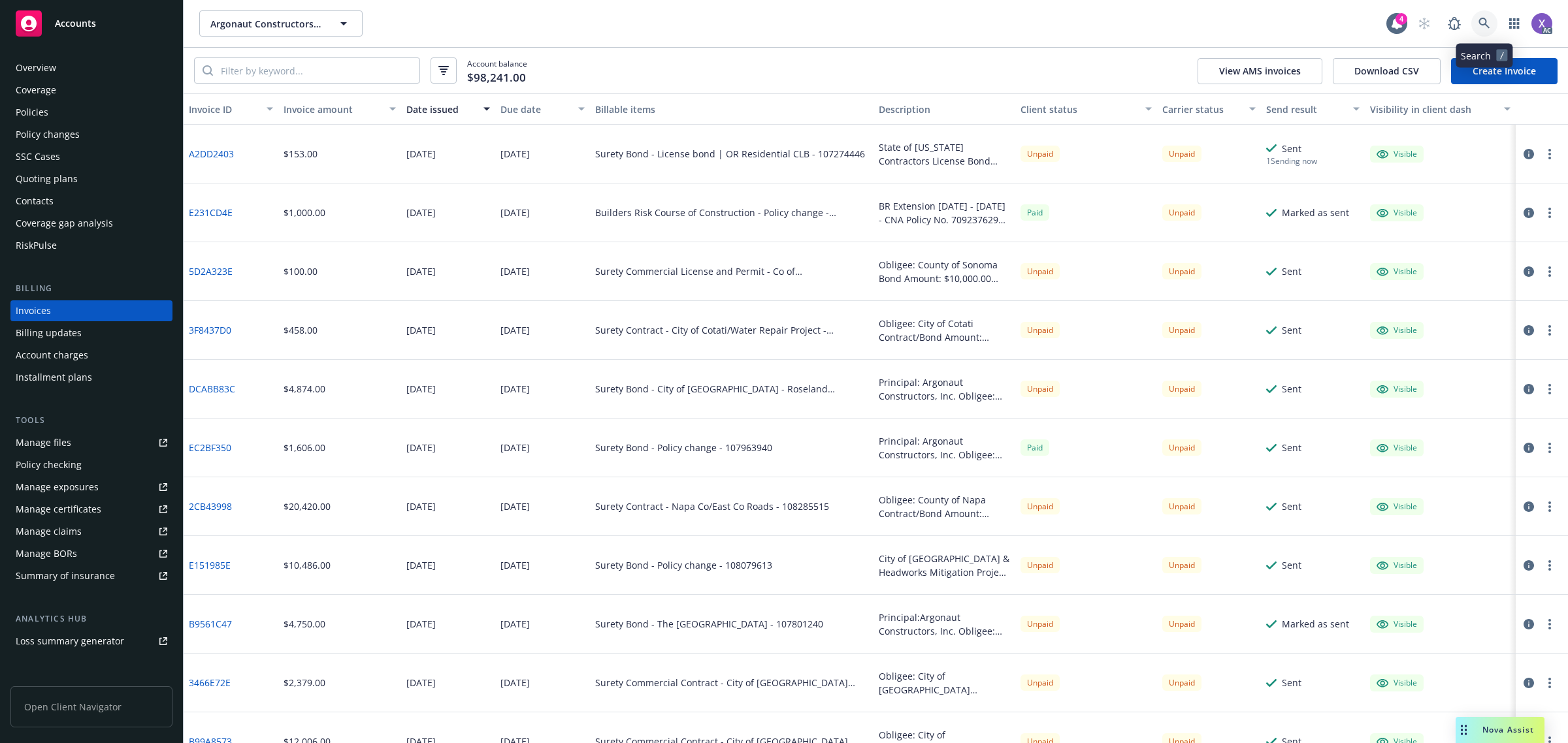
click at [1486, 20] on icon at bounding box center [1484, 24] width 11 height 11
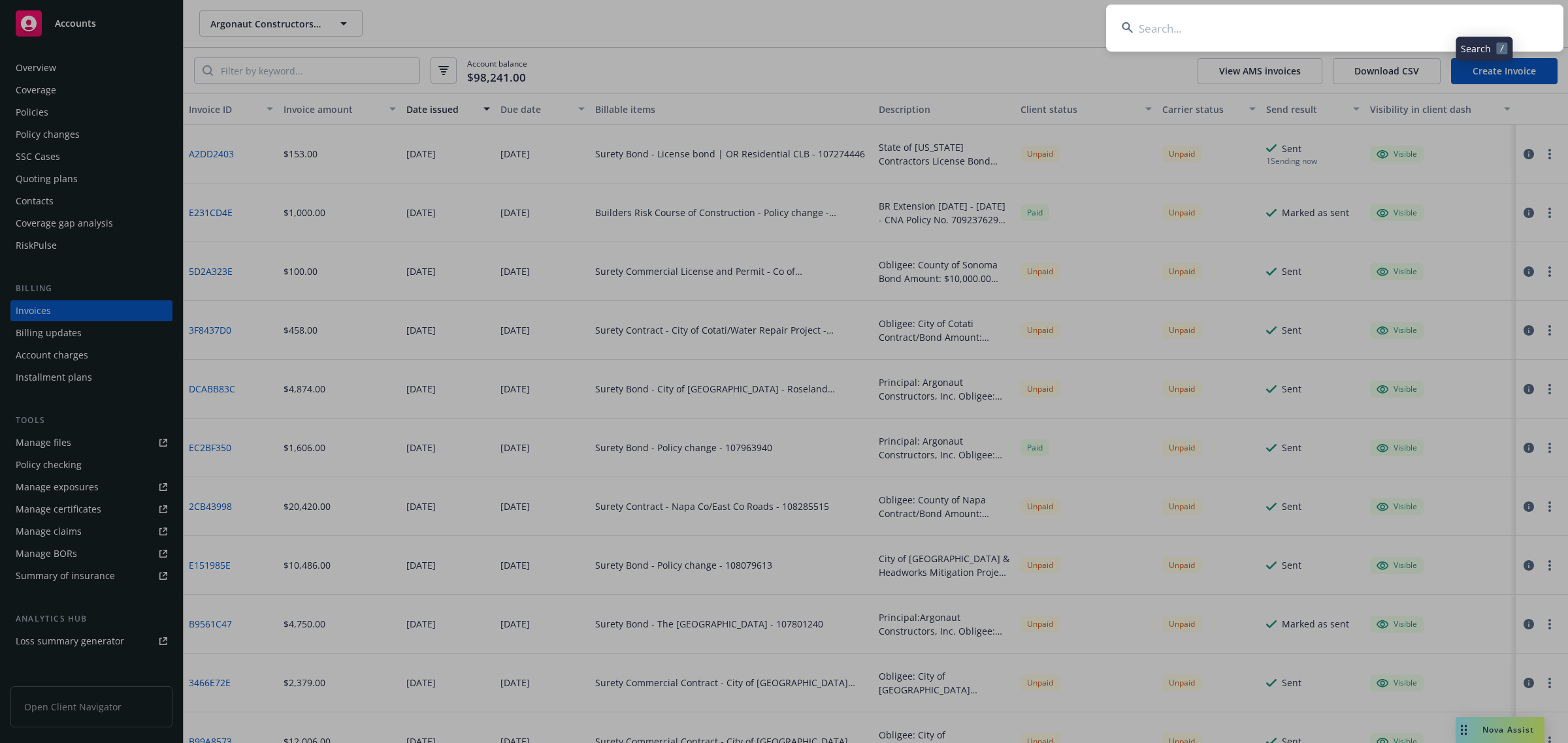
click at [1316, 27] on input at bounding box center [1334, 28] width 457 height 47
type input "Evergent Technologies"
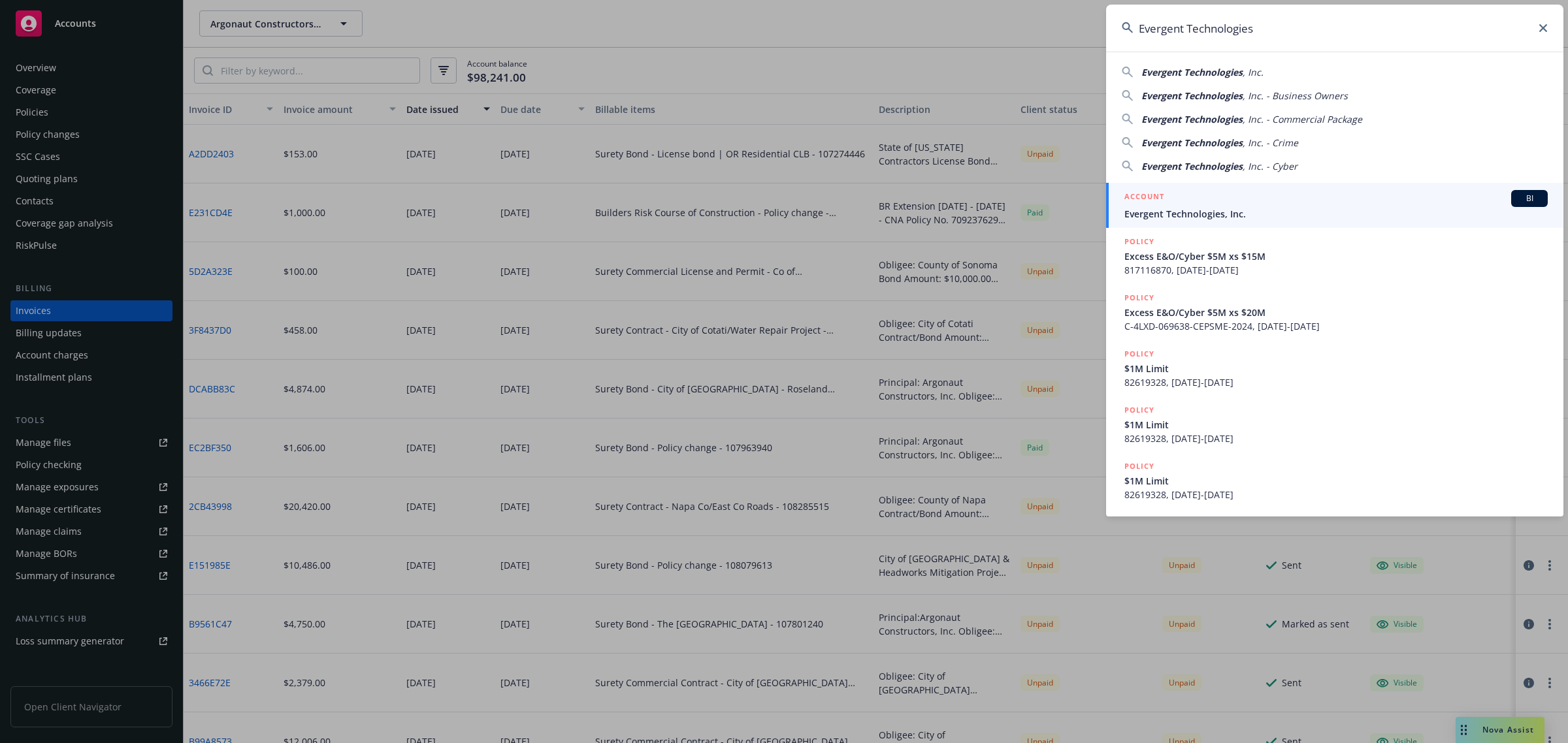
drag, startPoint x: 1216, startPoint y: 211, endPoint x: 1004, endPoint y: 248, distance: 215.2
click at [1216, 211] on span "Evergent Technologies, Inc." at bounding box center [1335, 213] width 423 height 14
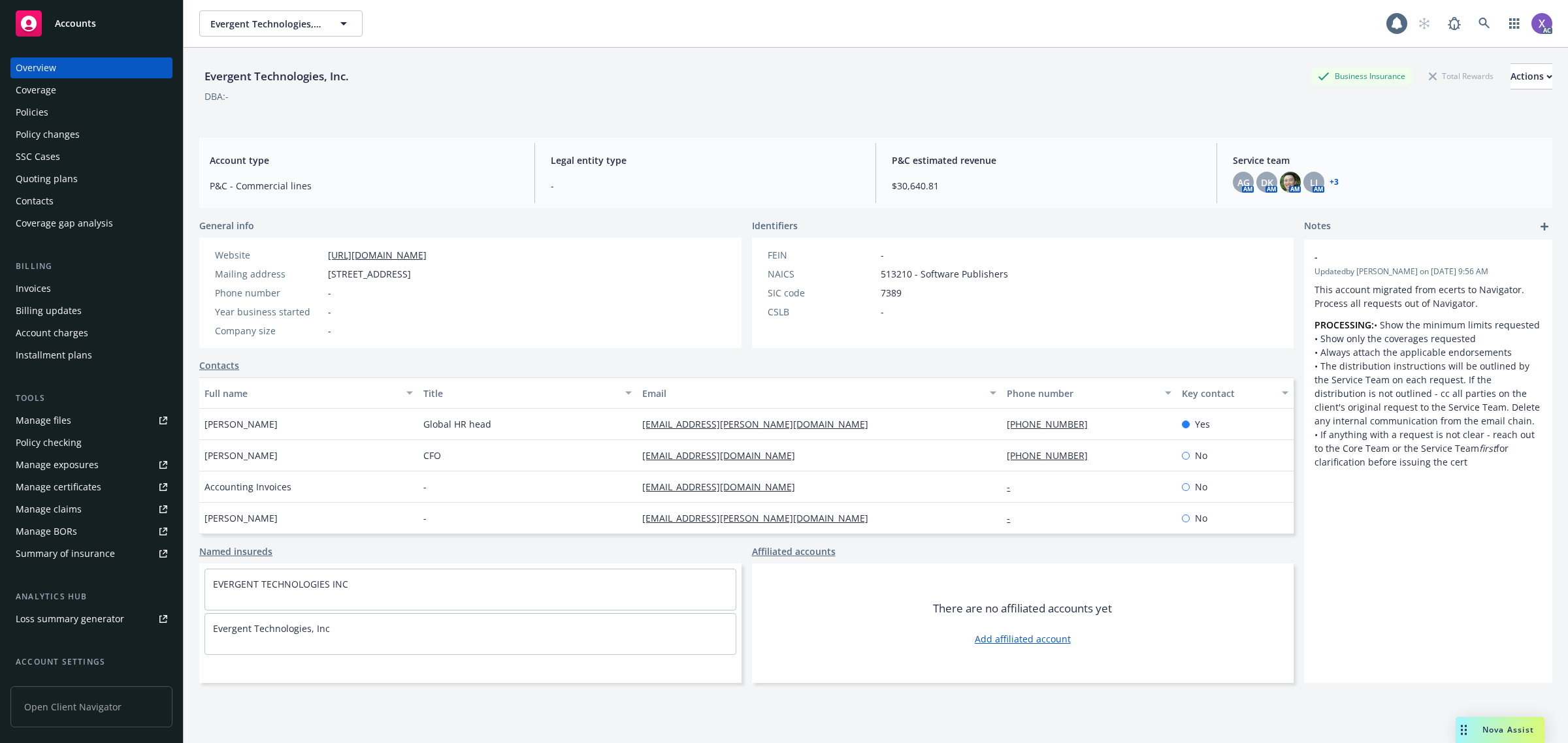
click at [47, 282] on div "Invoices" at bounding box center [33, 288] width 35 height 21
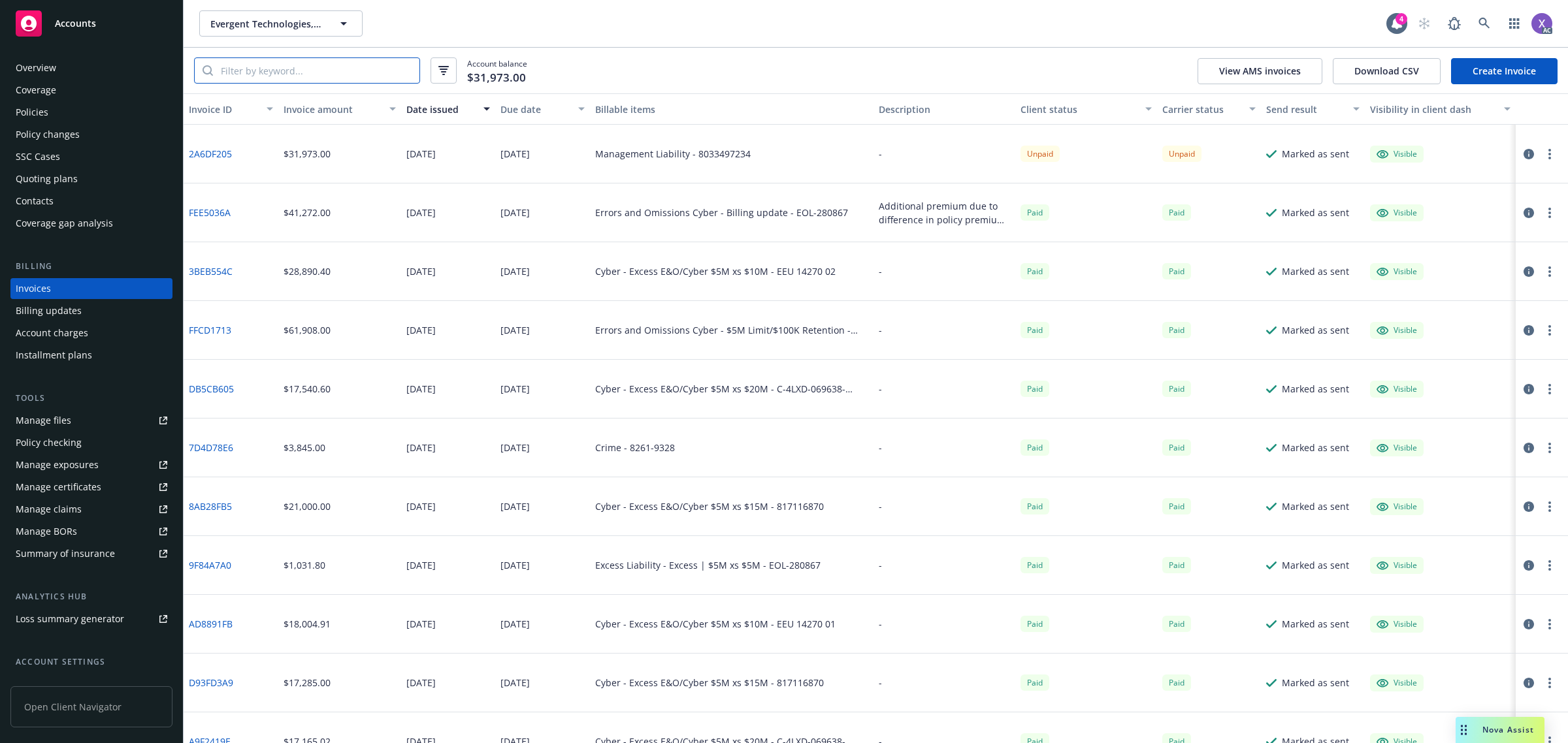
click at [290, 72] on input "search" at bounding box center [315, 70] width 206 height 25
paste input "80"
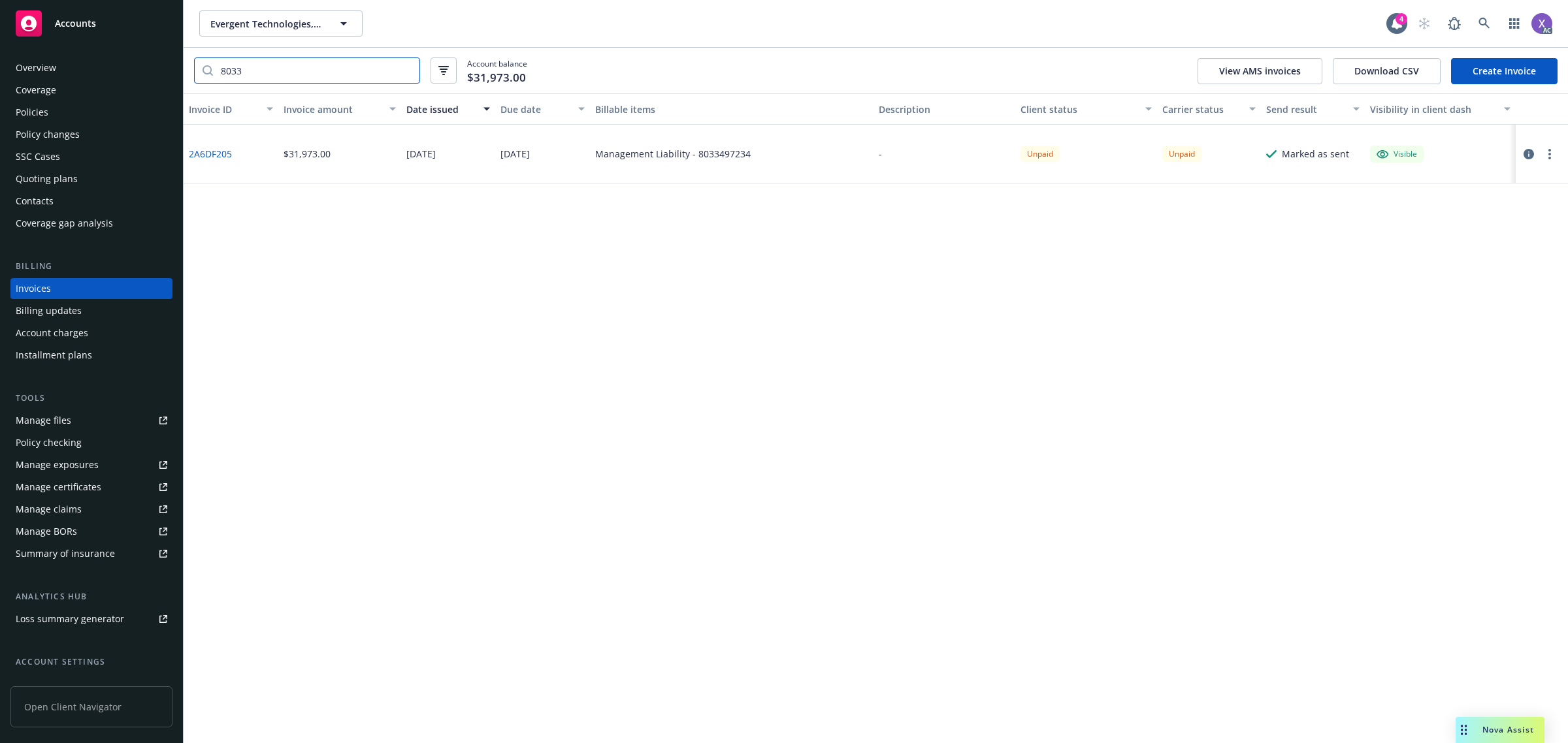
type input "8033"
click at [37, 116] on div "Policies" at bounding box center [32, 112] width 33 height 21
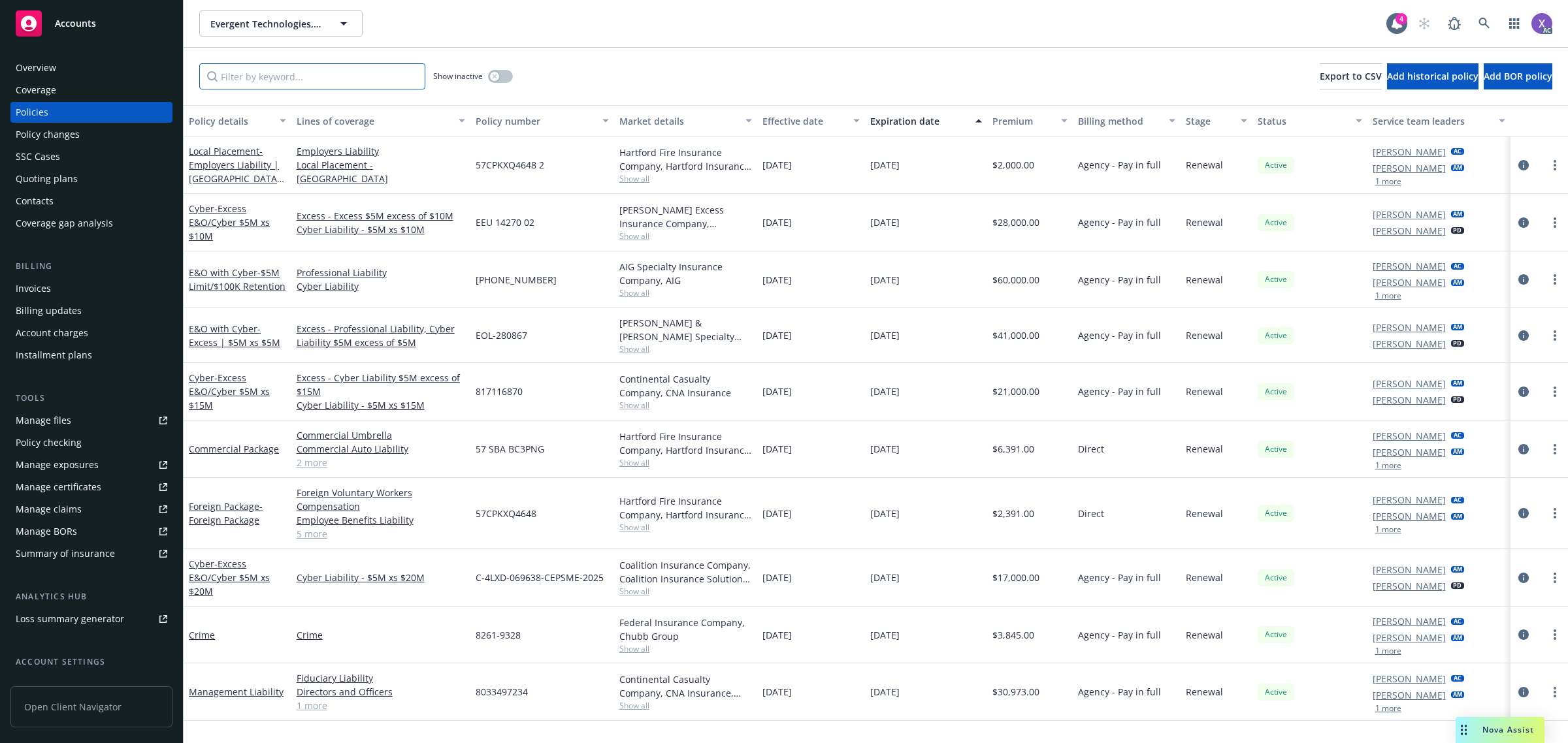
click at [285, 79] on input "Filter by keyword..." at bounding box center [312, 76] width 226 height 26
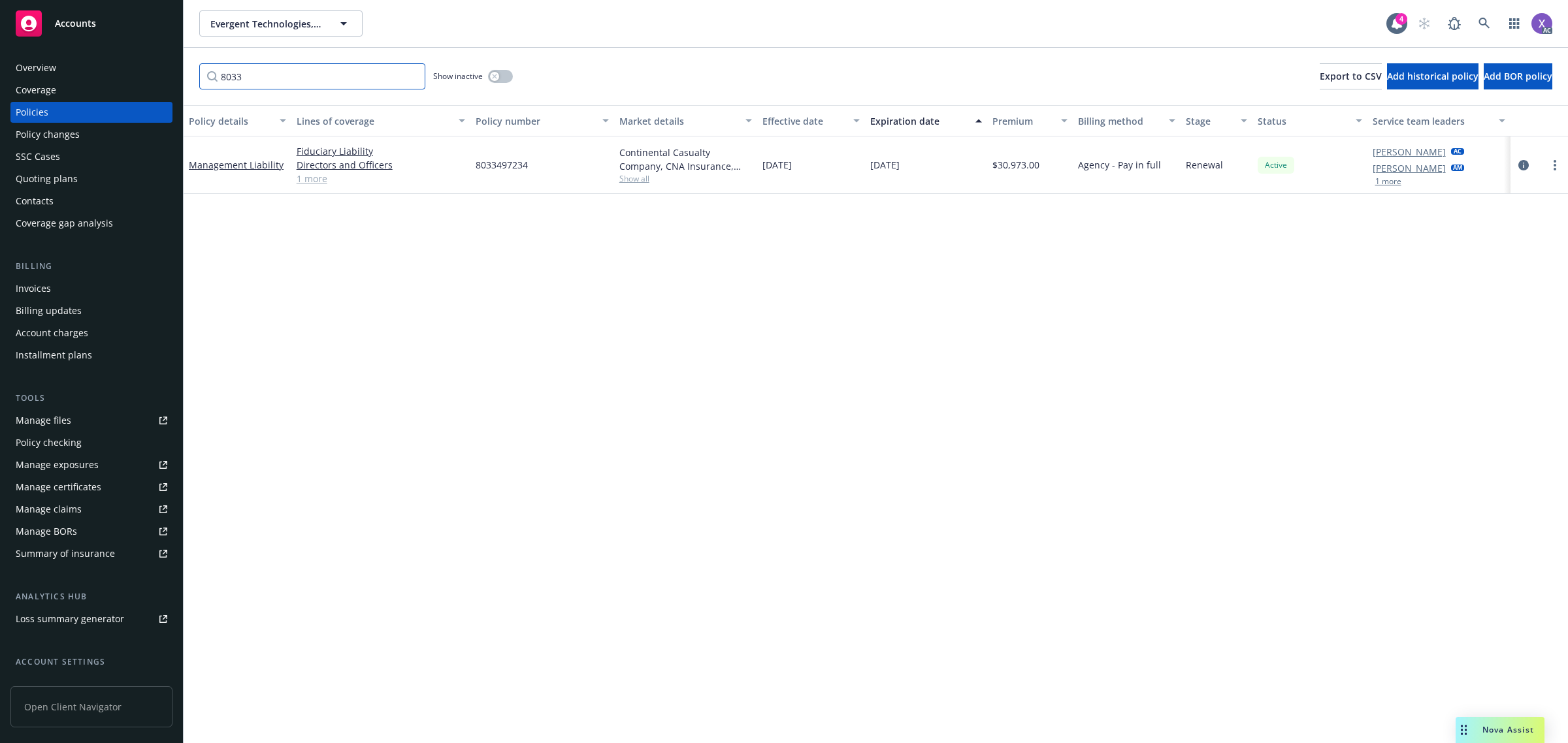
type input "8033"
click at [1487, 18] on icon at bounding box center [1484, 24] width 11 height 11
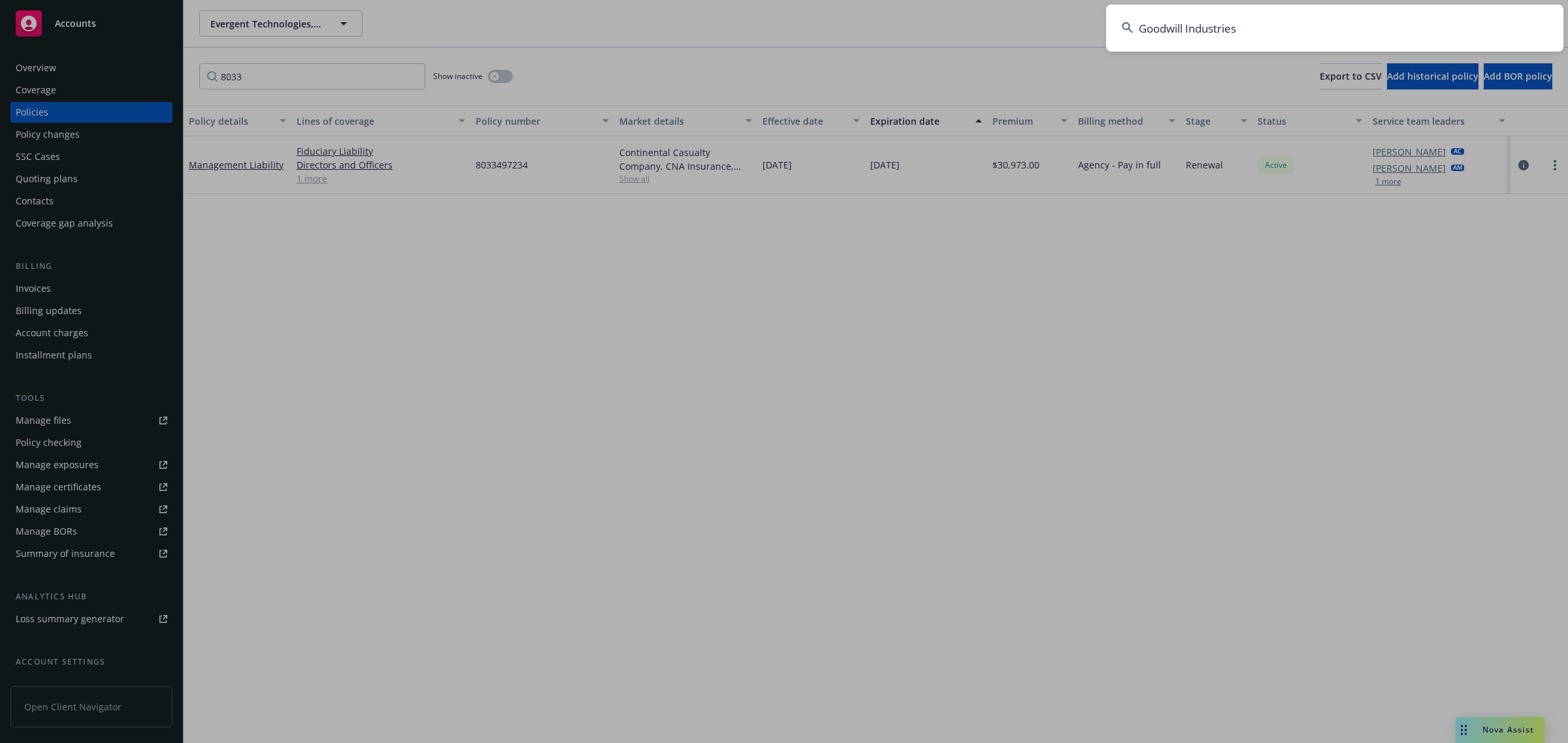
click at [1340, 23] on input "Goodwill Industries" at bounding box center [1334, 28] width 457 height 47
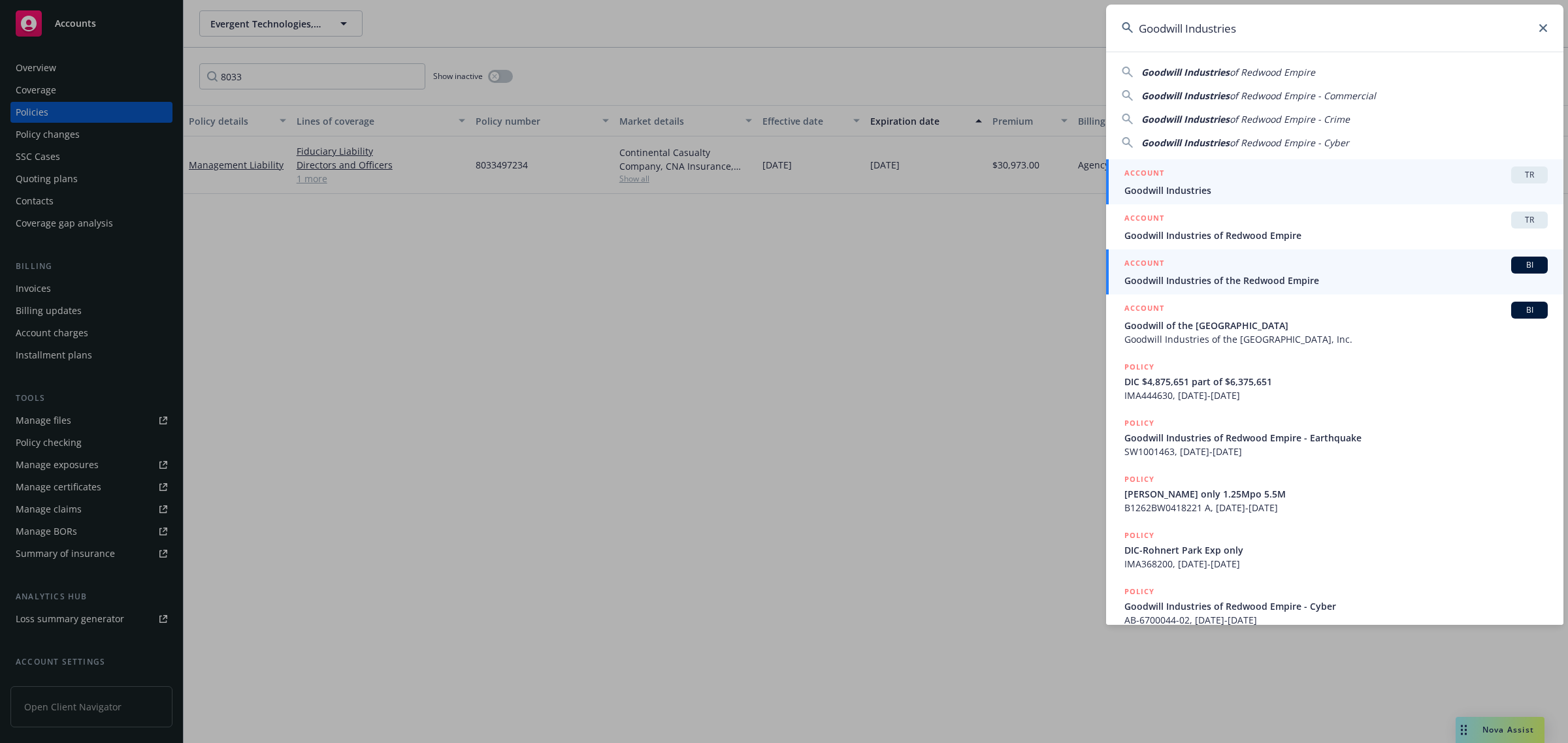
type input "Goodwill Industries"
click at [1203, 279] on span "Goodwill Industries of the Redwood Empire" at bounding box center [1335, 280] width 423 height 14
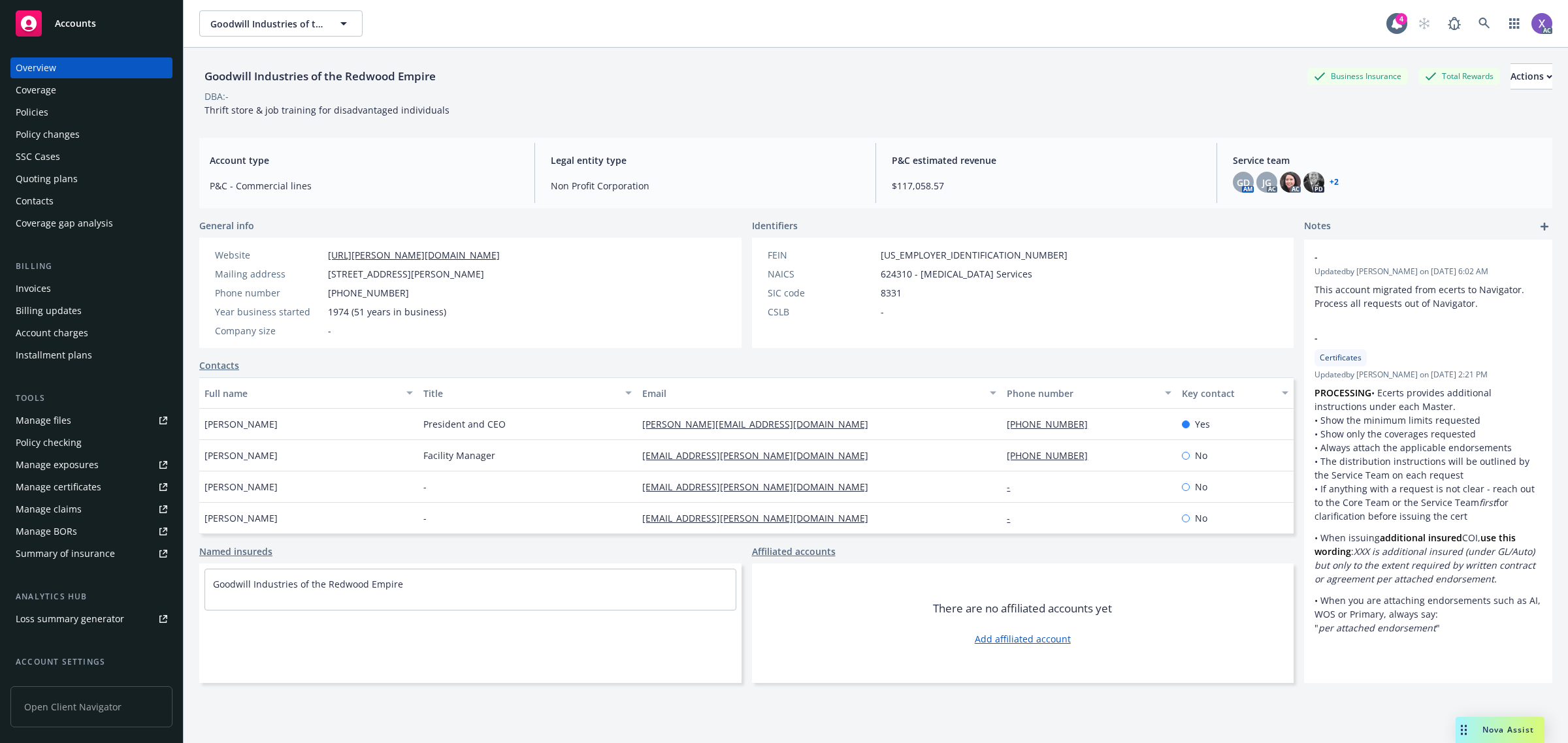
click at [44, 294] on div "Invoices" at bounding box center [33, 288] width 35 height 21
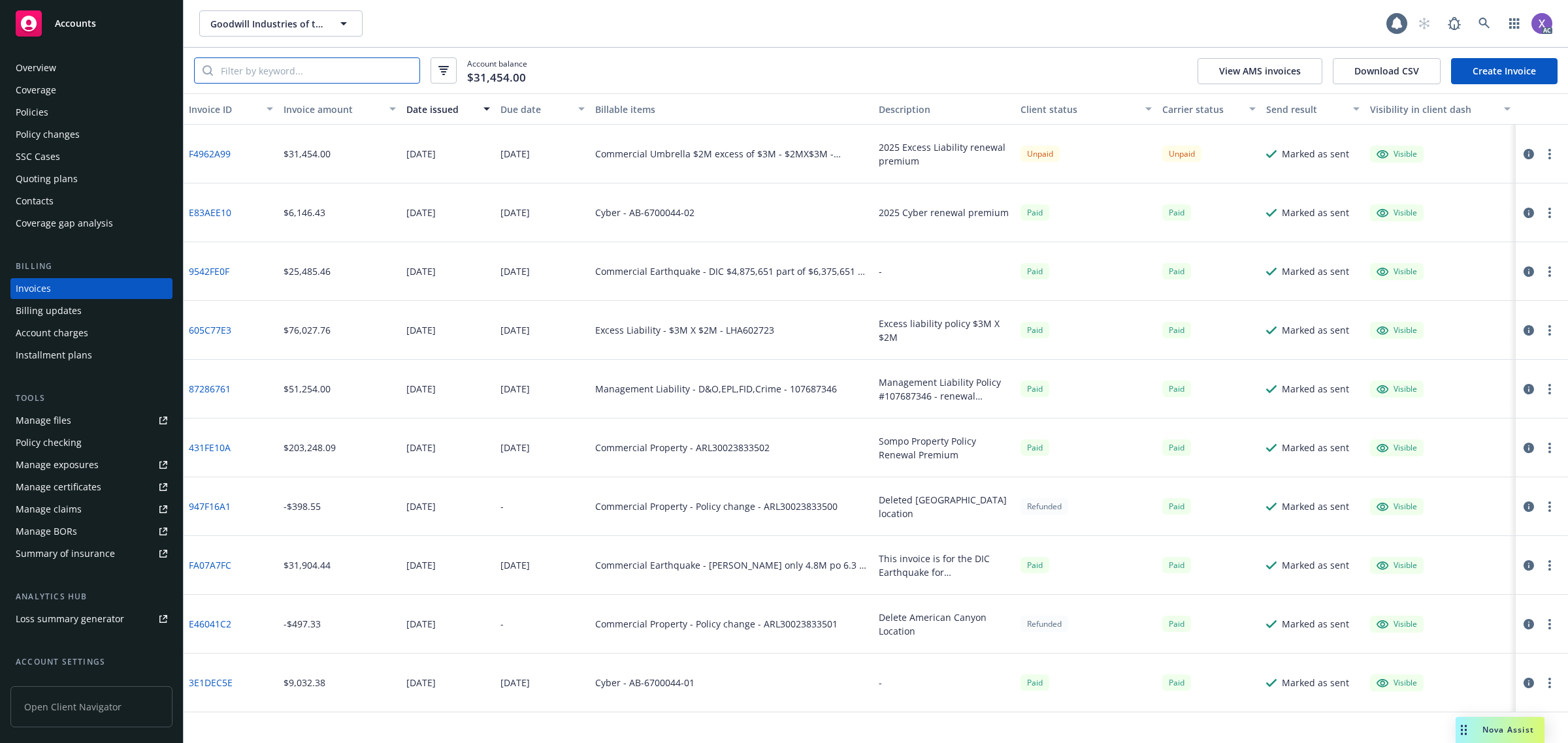
click at [281, 71] on input "search" at bounding box center [315, 70] width 206 height 25
paste input "LHA6"
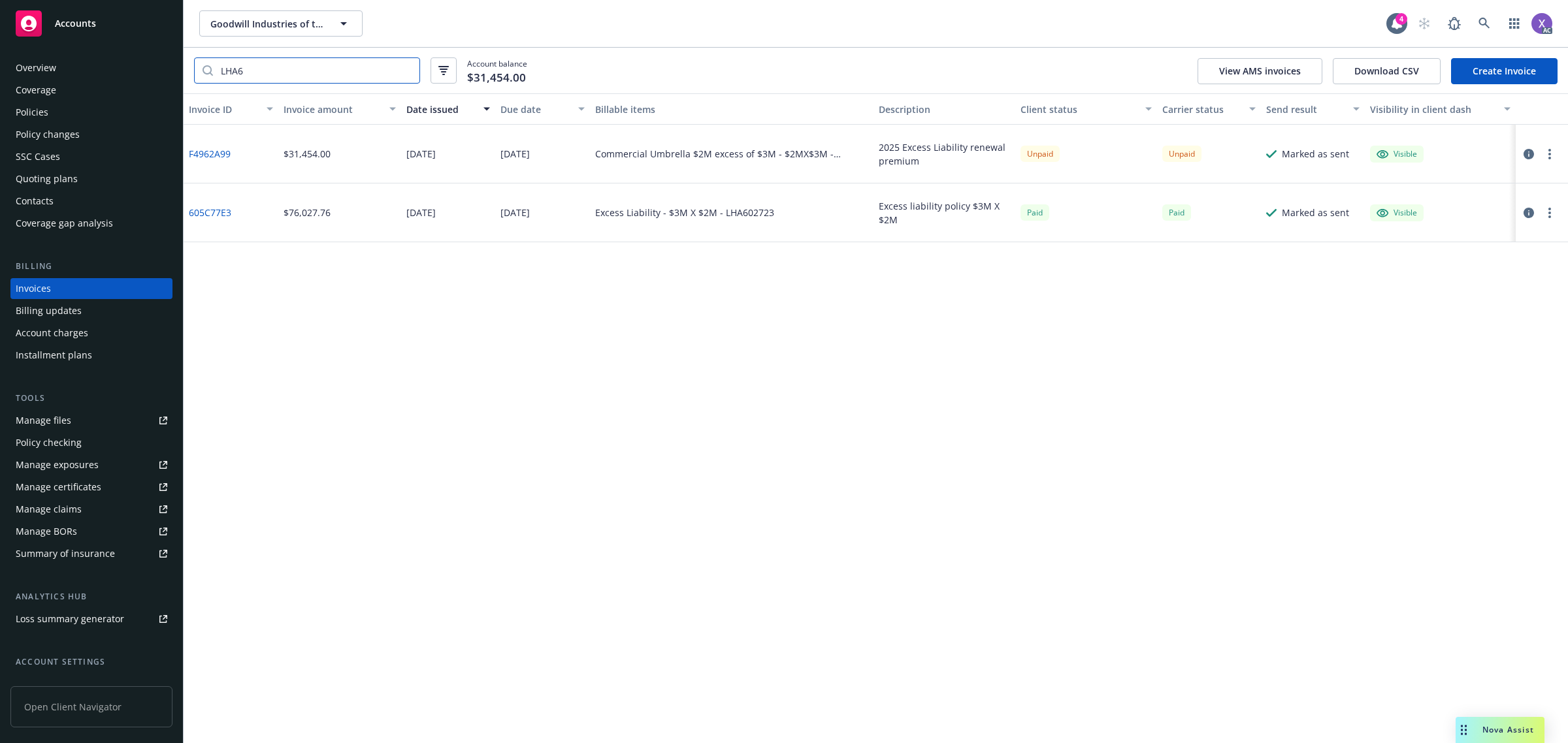
type input "LHA6"
click at [43, 108] on div "Policies" at bounding box center [32, 112] width 33 height 21
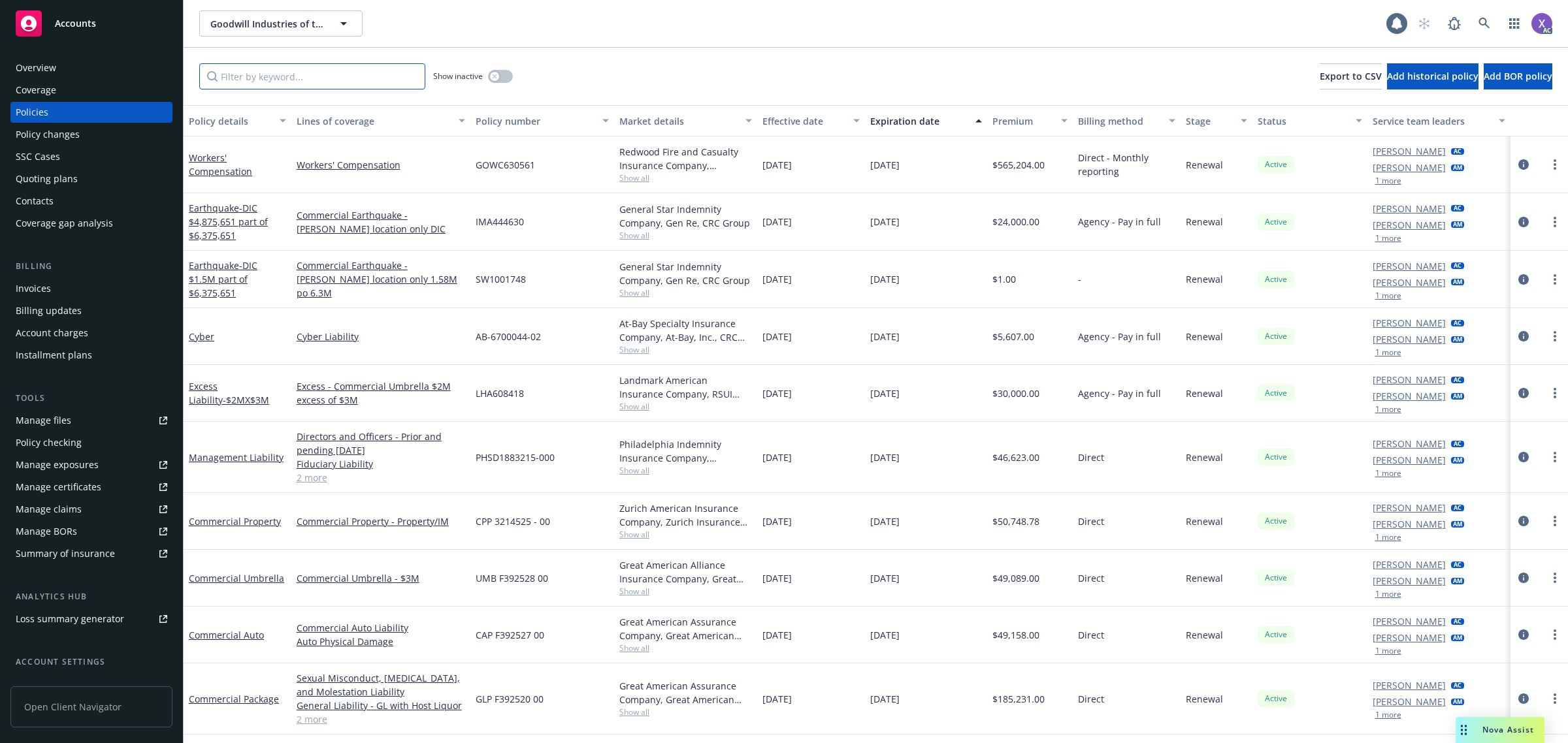
click at [255, 82] on input "Filter by keyword..." at bounding box center [312, 76] width 226 height 26
paste input "LHA6"
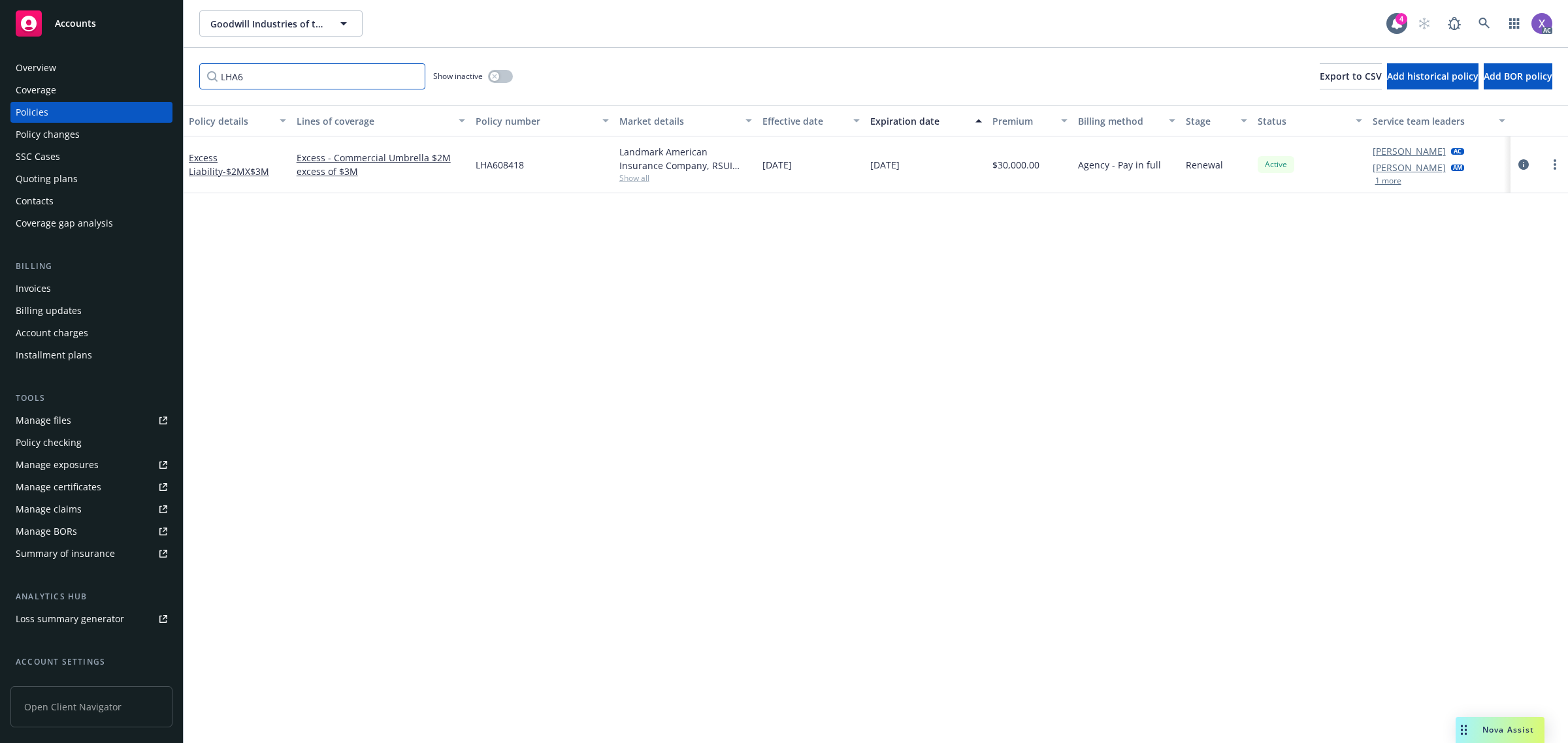
type input "LHA6"
click at [1490, 19] on link at bounding box center [1484, 24] width 26 height 26
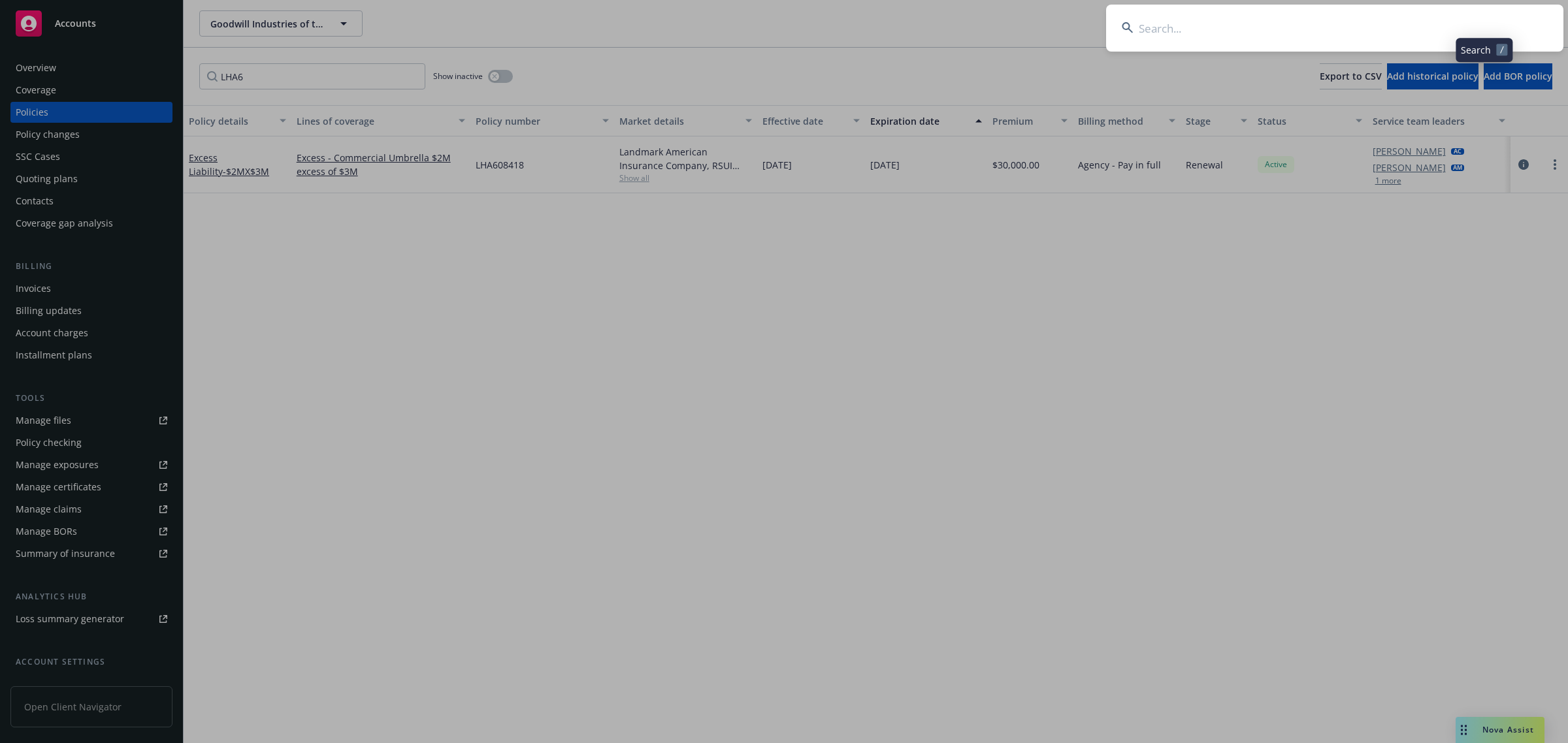
click at [1294, 28] on input at bounding box center [1334, 28] width 457 height 47
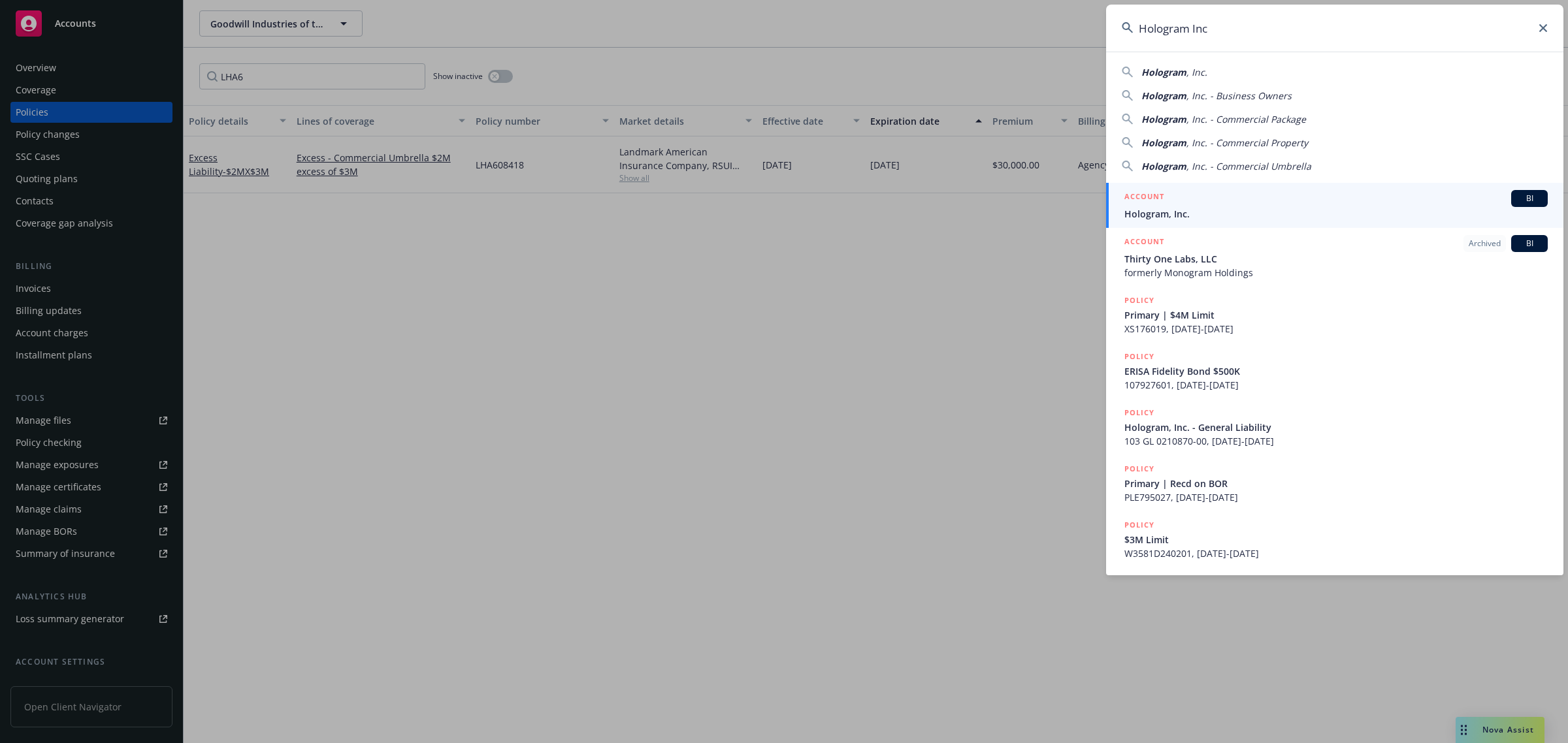
type input "Hologram Inc"
drag, startPoint x: 1196, startPoint y: 207, endPoint x: 1202, endPoint y: 212, distance: 7.8
click at [1196, 207] on span "Hologram, Inc." at bounding box center [1335, 213] width 423 height 14
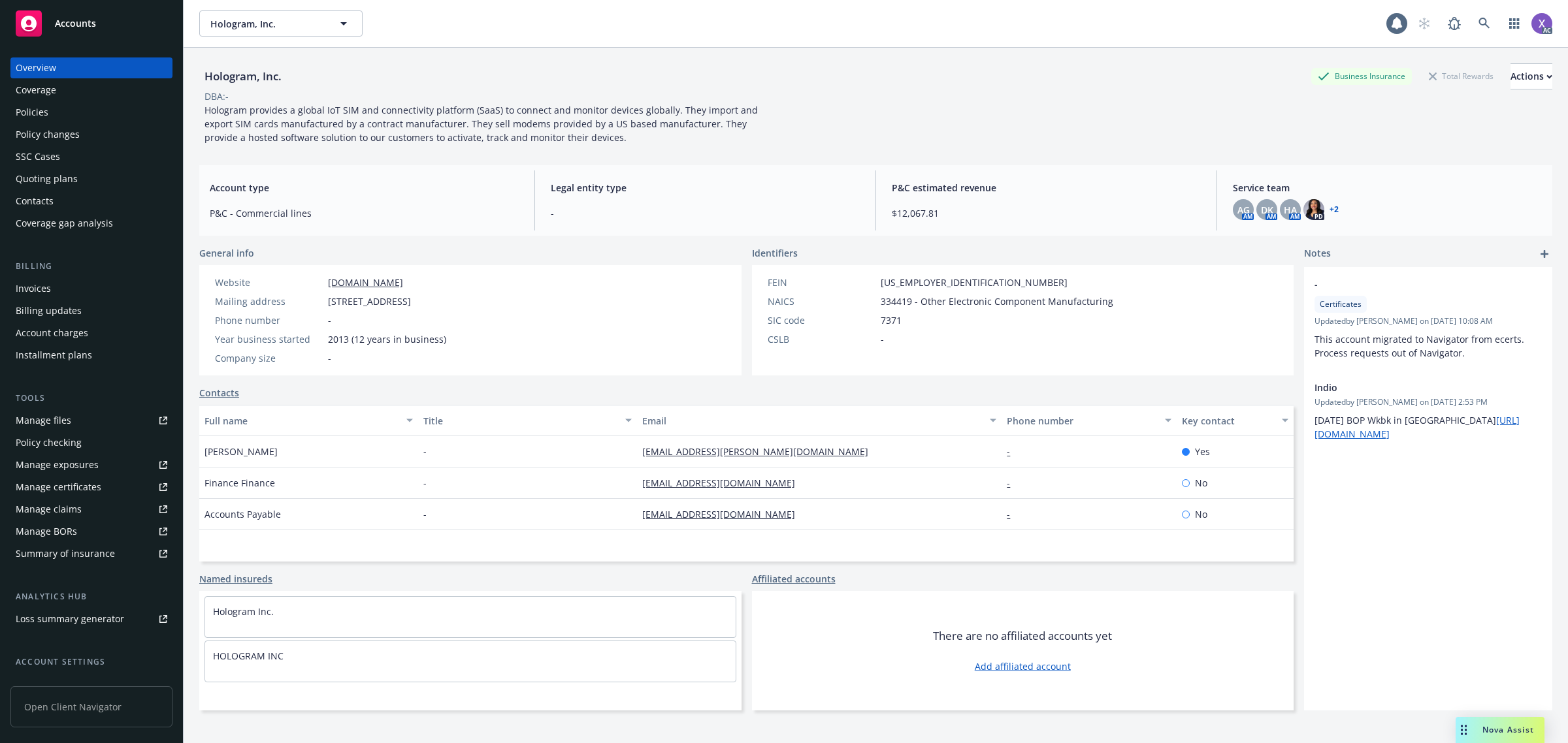
click at [39, 290] on div "Invoices" at bounding box center [33, 288] width 35 height 21
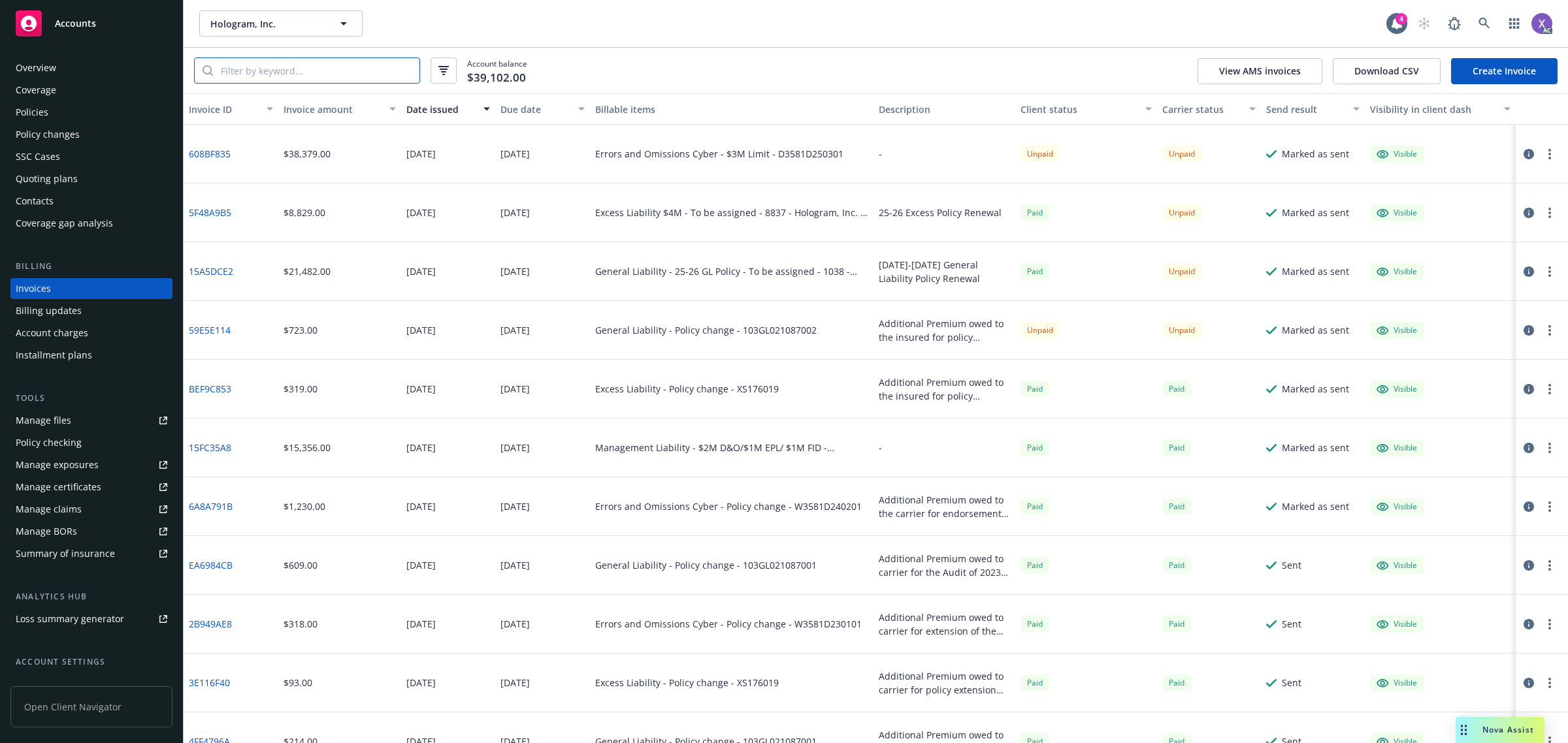
click at [331, 73] on input "search" at bounding box center [315, 70] width 206 height 25
paste input "D3581"
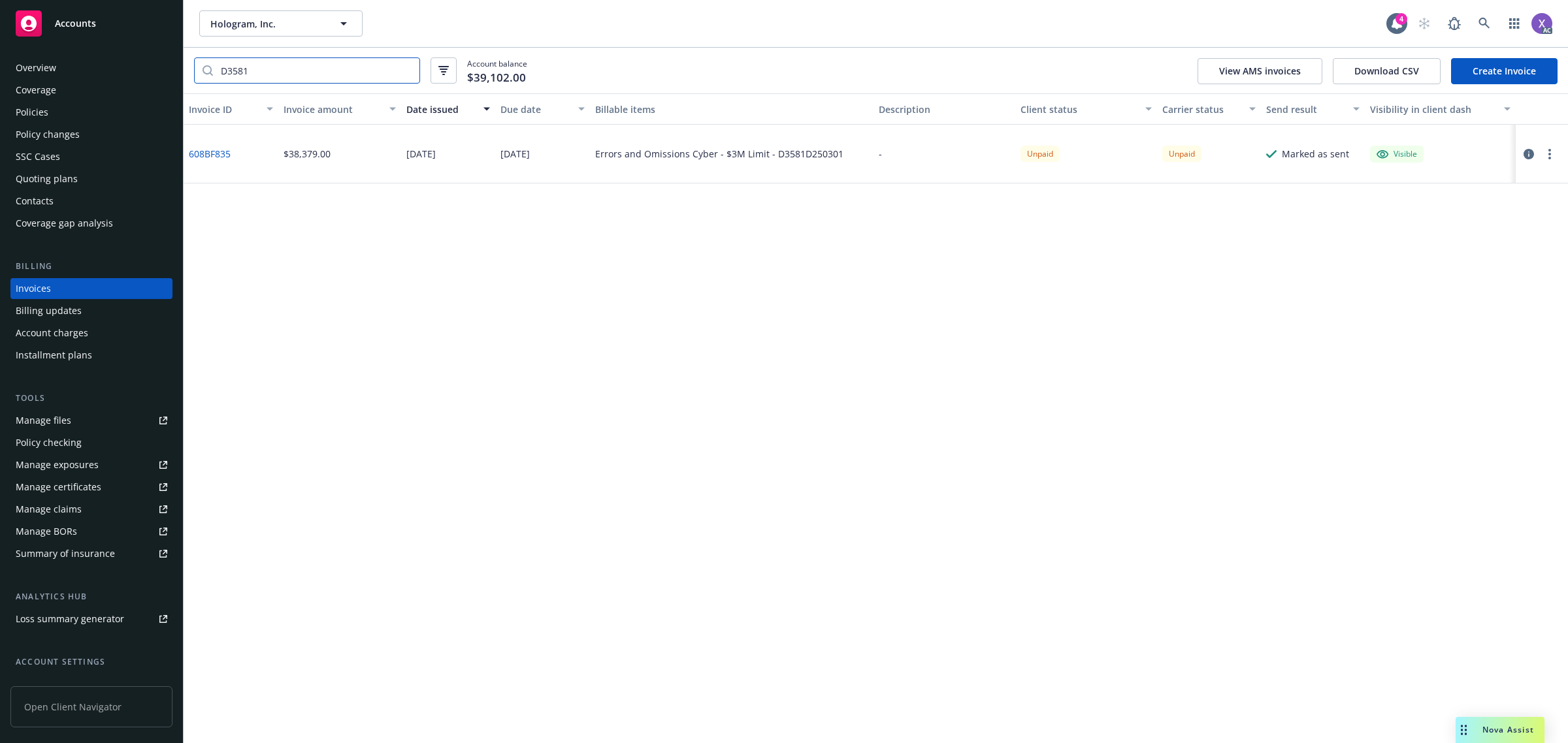
type input "D3581"
click at [46, 115] on div "Policies" at bounding box center [32, 112] width 33 height 21
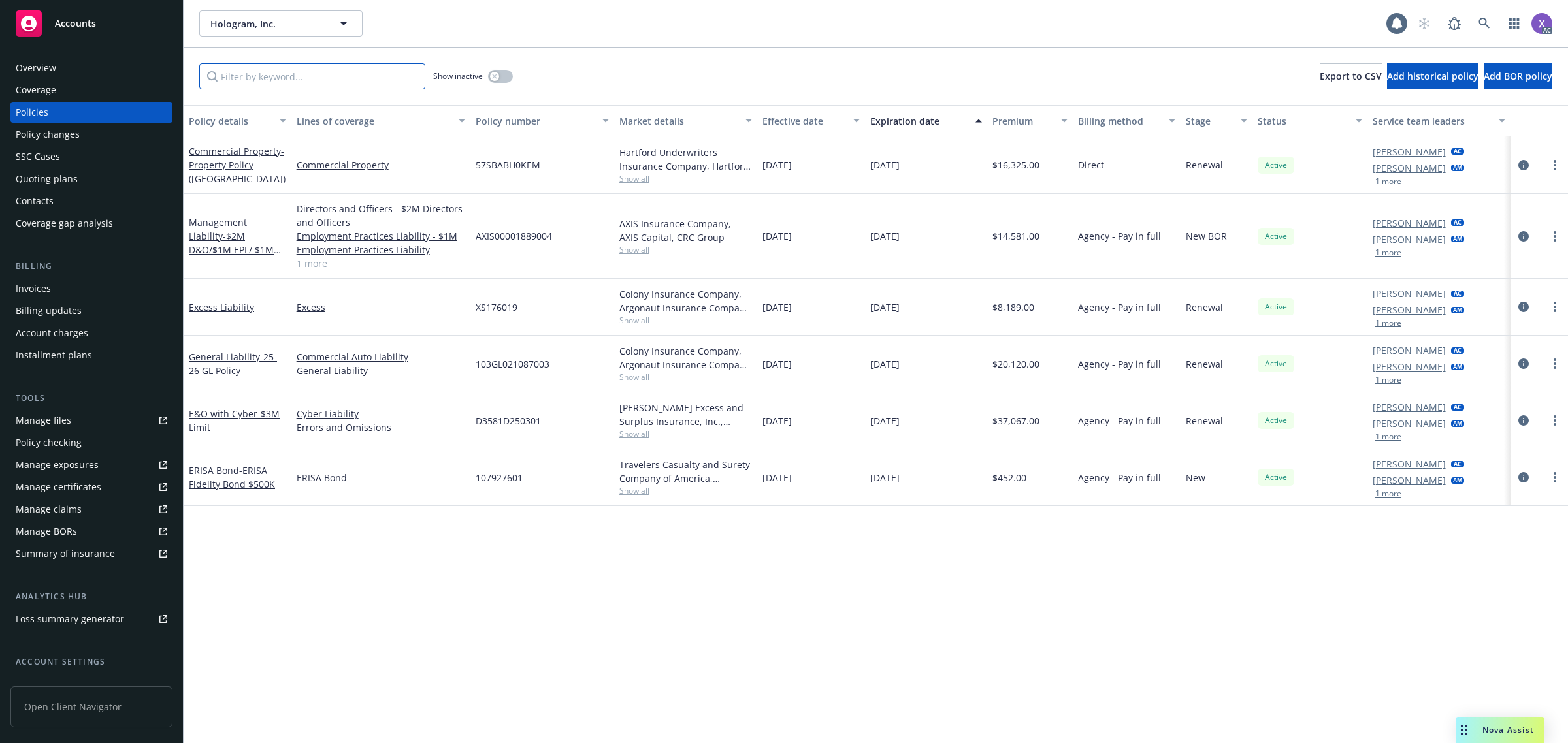
click at [265, 83] on input "Filter by keyword..." at bounding box center [312, 76] width 226 height 26
paste input "D3581"
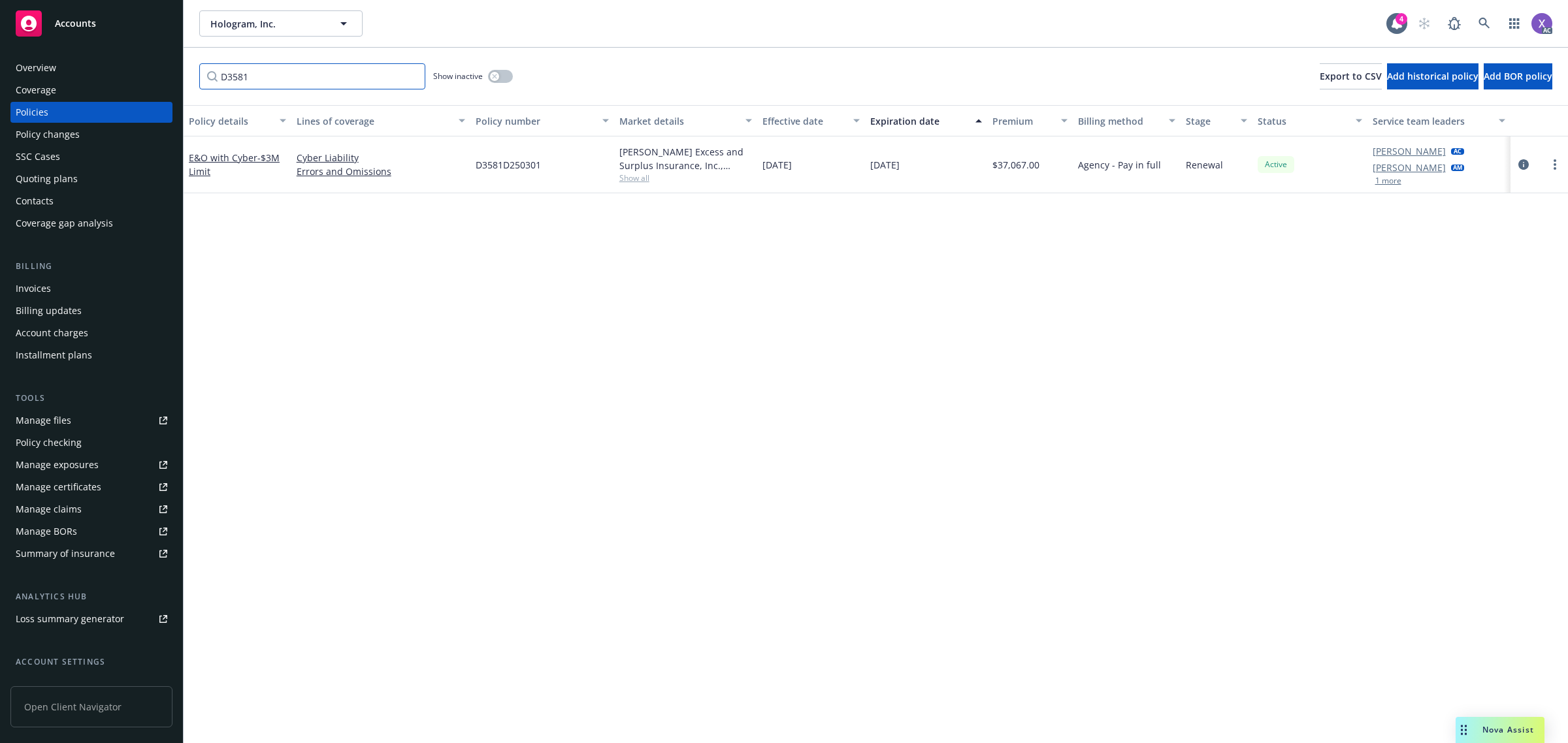
type input "D3581"
click at [1486, 24] on icon at bounding box center [1484, 24] width 11 height 11
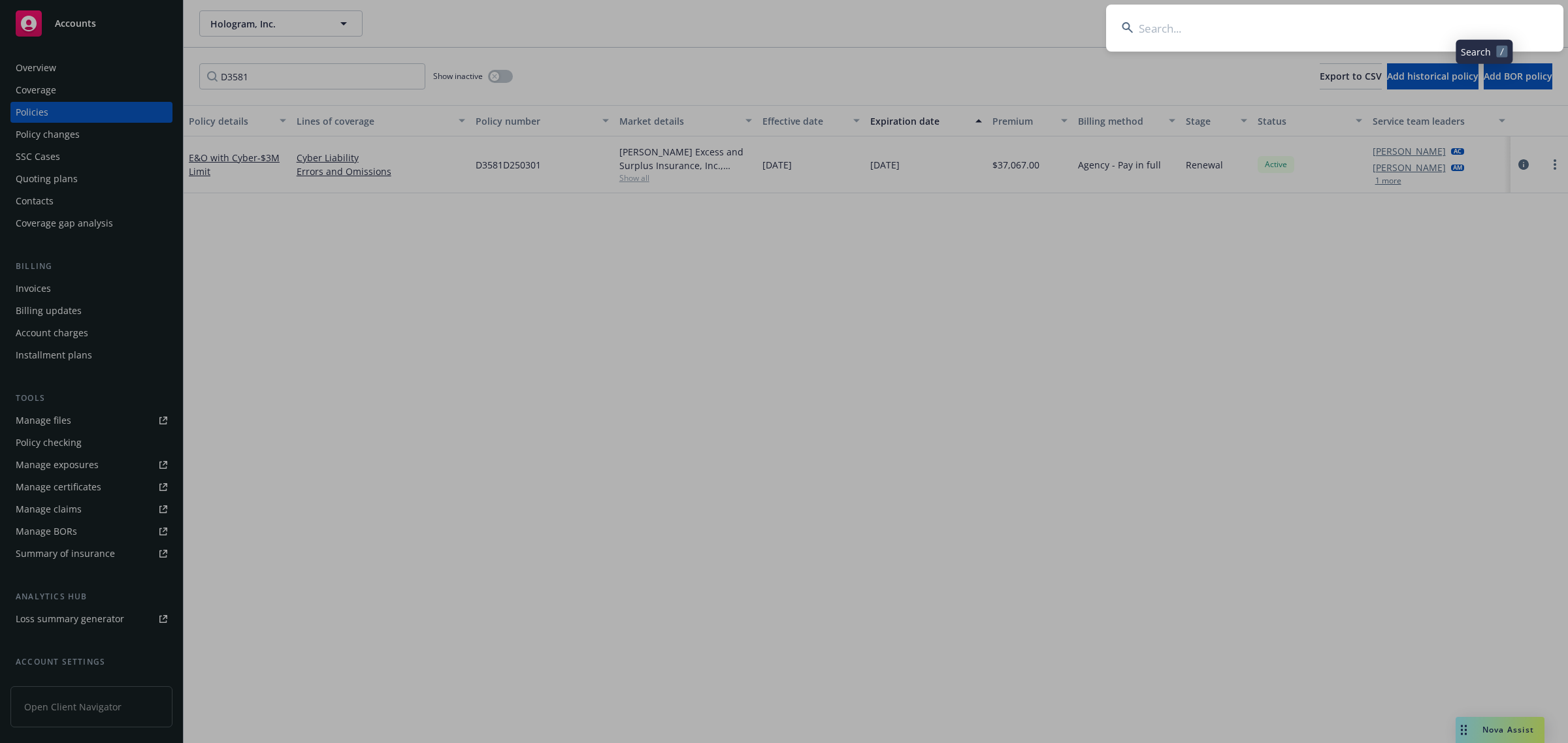
click at [1284, 23] on input at bounding box center [1334, 28] width 457 height 47
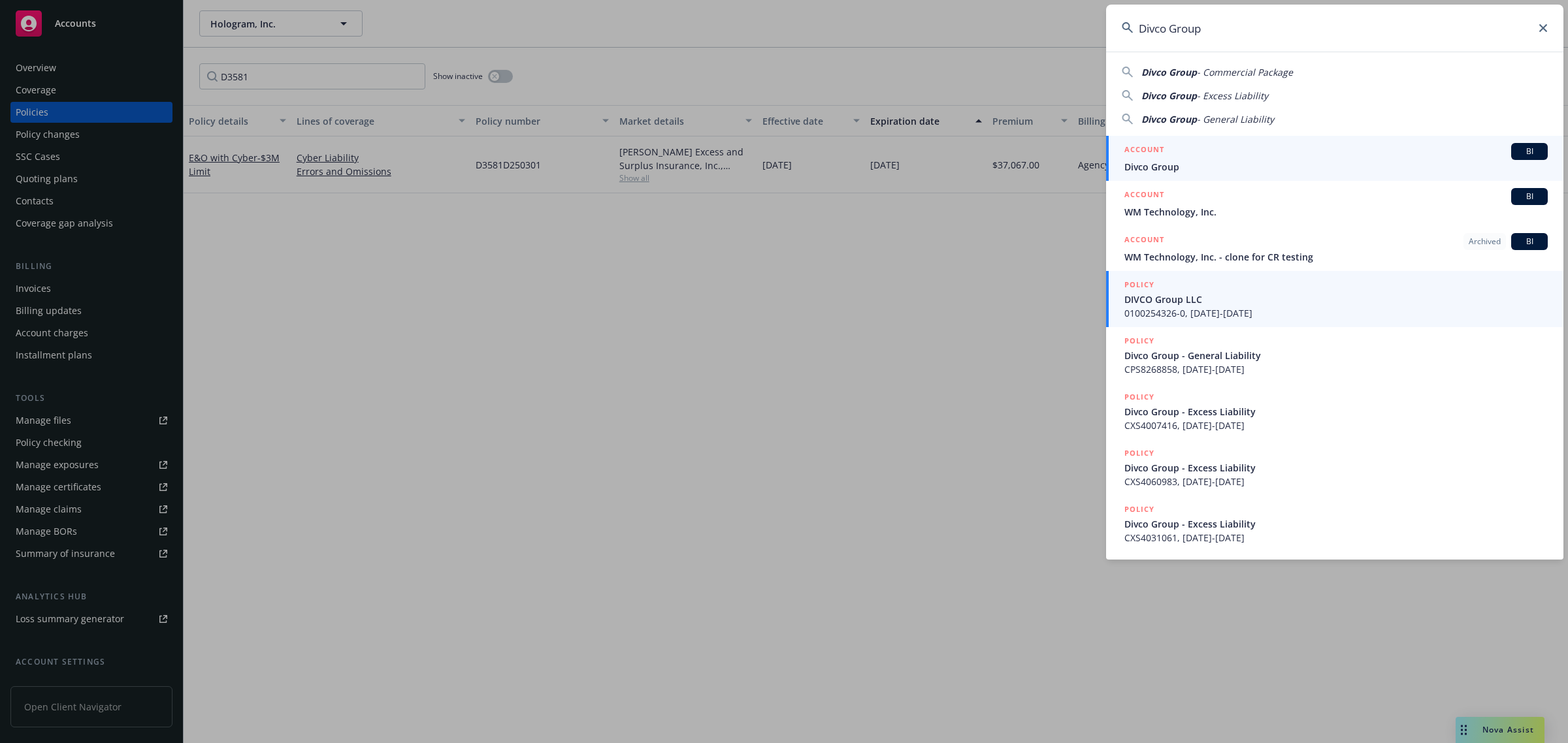
type input "Divco Group"
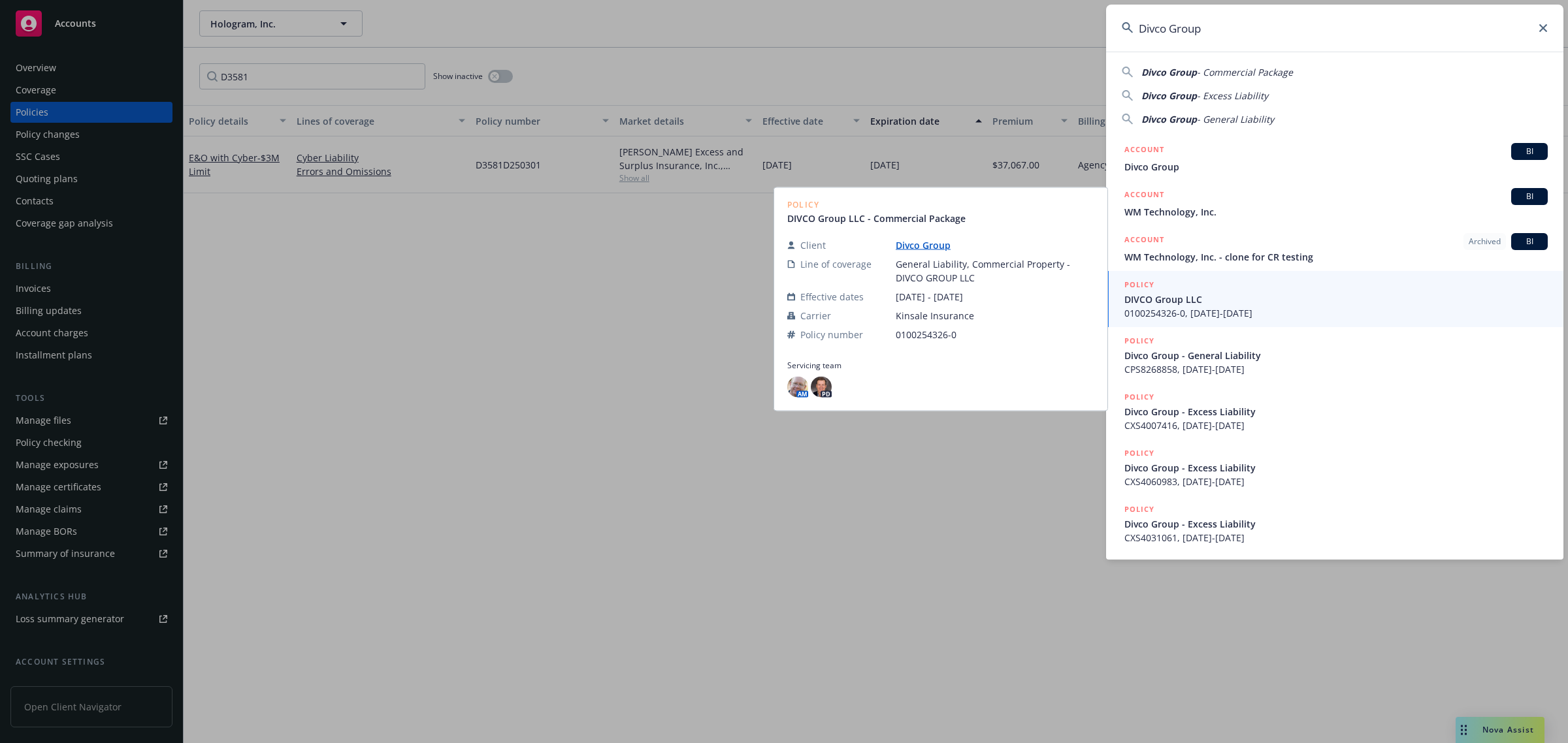
click at [1159, 167] on span "Divco Group" at bounding box center [1335, 166] width 423 height 14
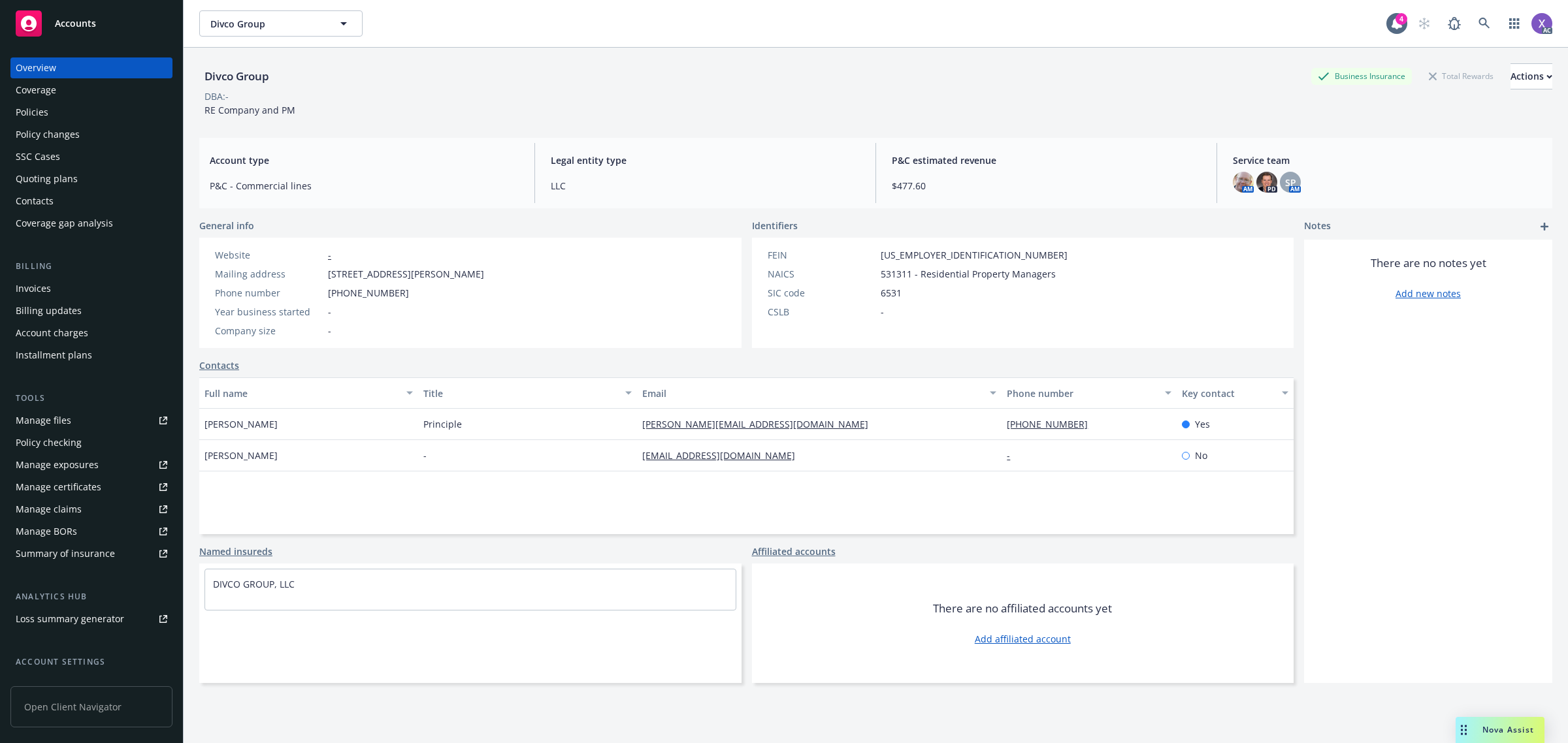
click at [52, 282] on div "Invoices" at bounding box center [91, 288] width 151 height 21
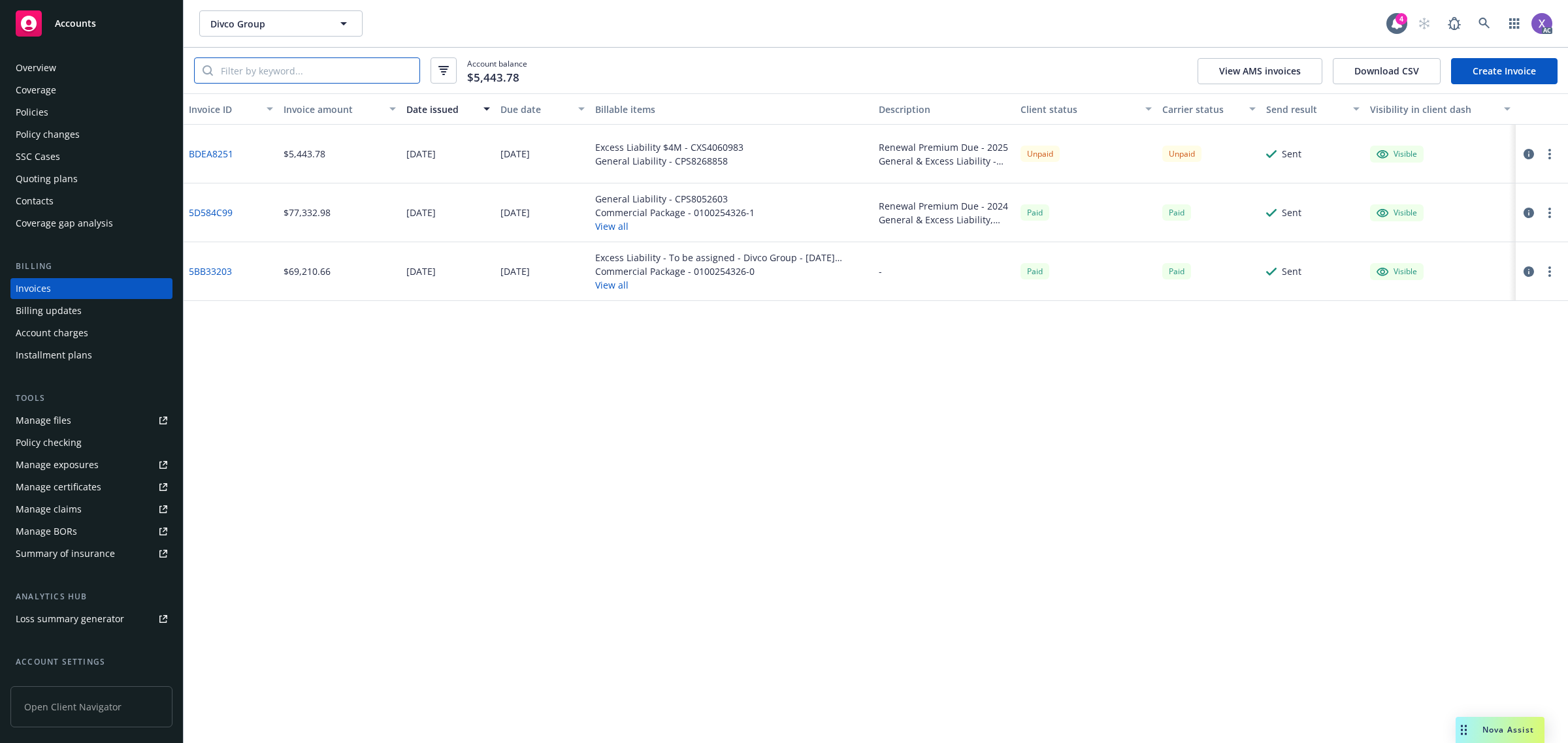
click at [330, 76] on input "search" at bounding box center [315, 70] width 206 height 25
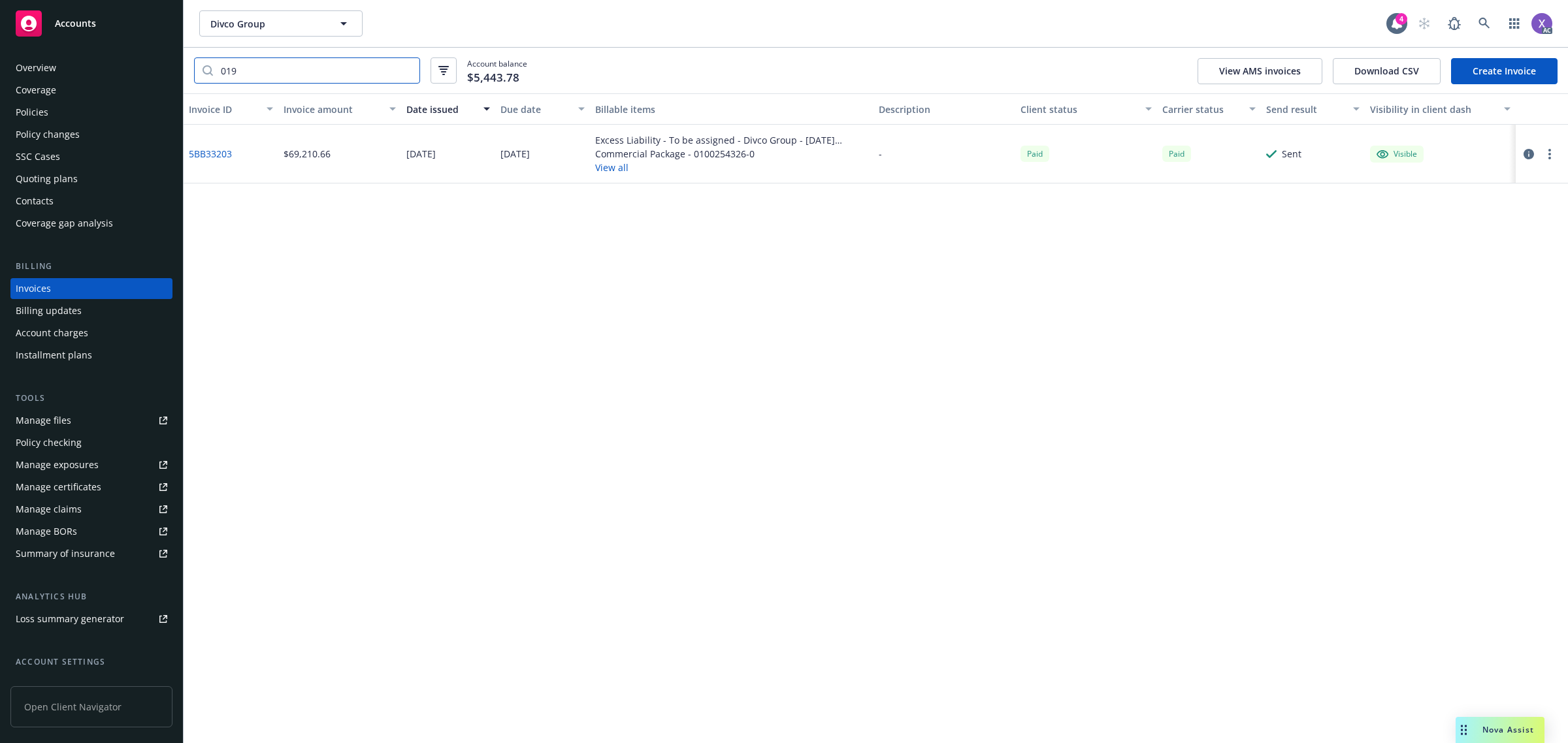
type input "019"
click at [203, 151] on link "5BB33203" at bounding box center [210, 153] width 43 height 14
drag, startPoint x: 250, startPoint y: 71, endPoint x: 205, endPoint y: 73, distance: 45.0
click at [205, 73] on div "019" at bounding box center [307, 71] width 226 height 26
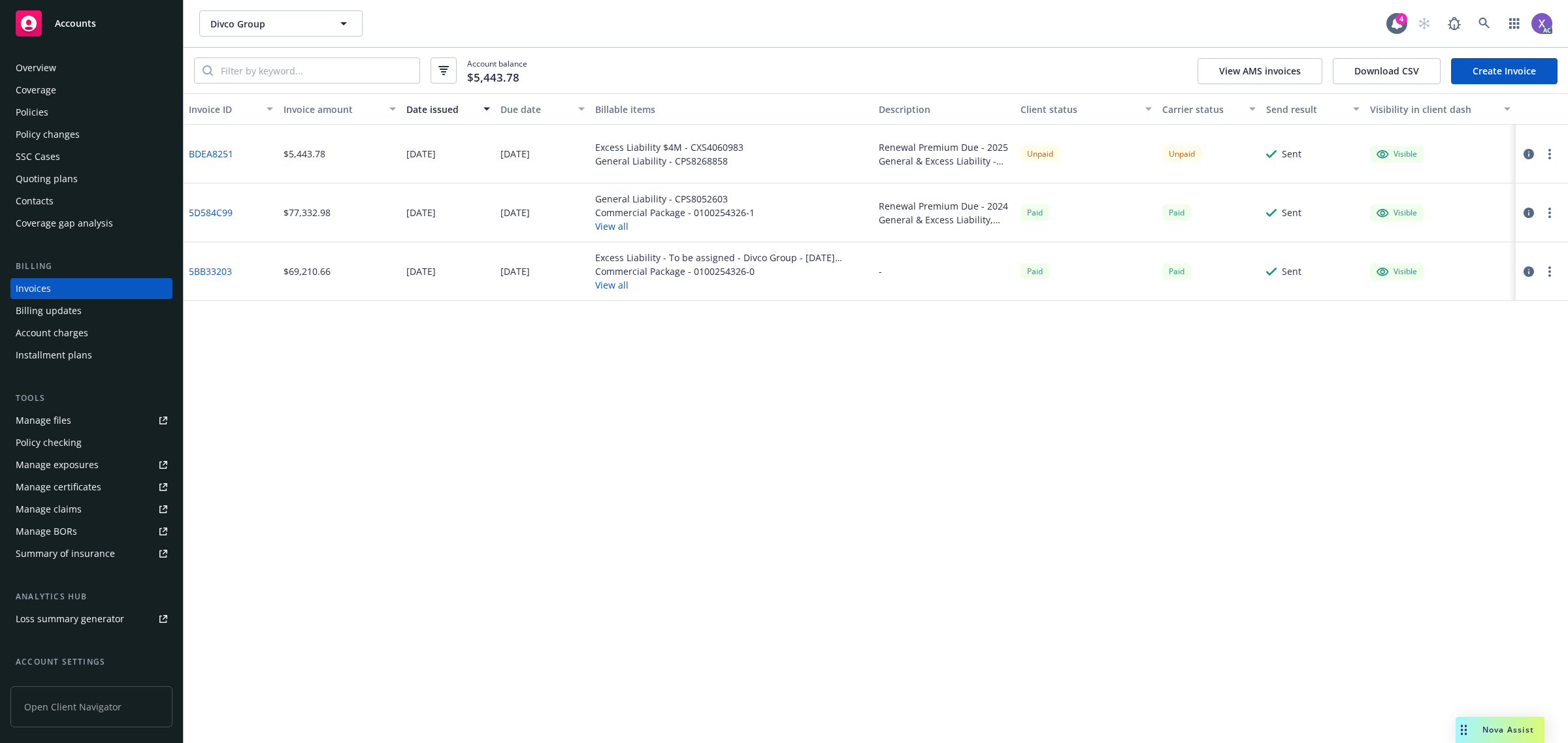
click at [217, 151] on link "BDEA8251" at bounding box center [211, 153] width 44 height 14
click at [48, 115] on div "Policies" at bounding box center [91, 112] width 151 height 21
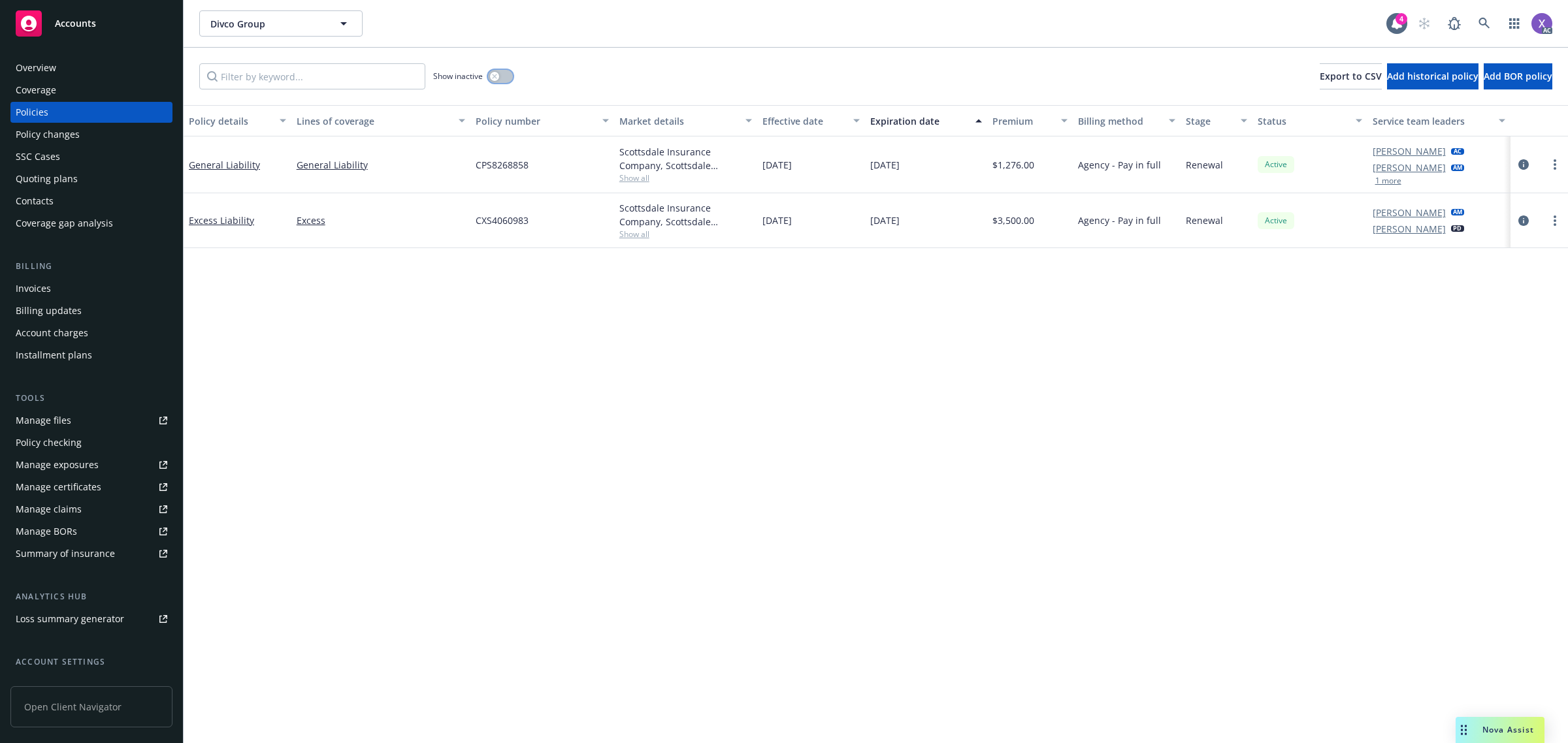
click at [503, 78] on button "button" at bounding box center [500, 76] width 25 height 13
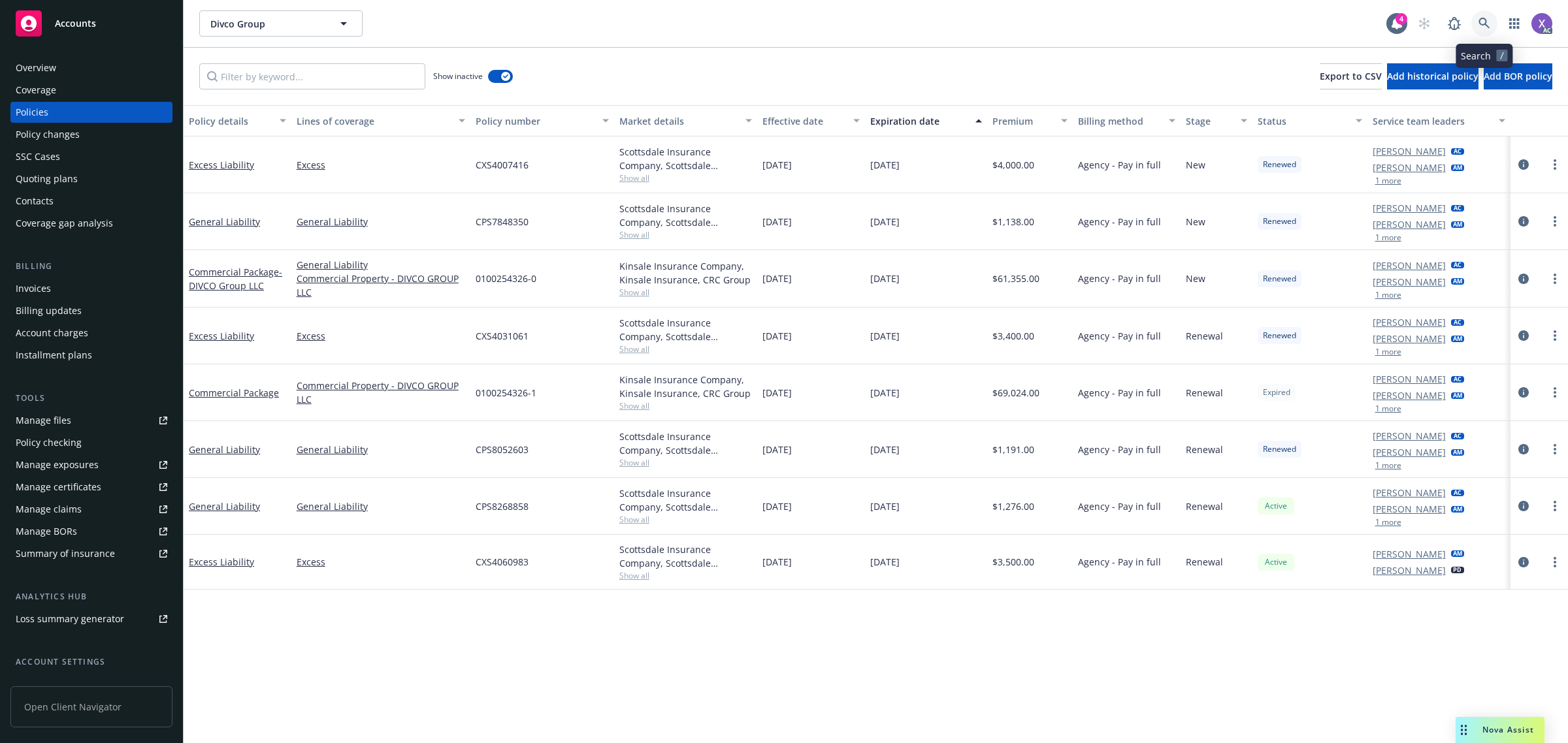
click at [1485, 25] on icon at bounding box center [1484, 24] width 11 height 11
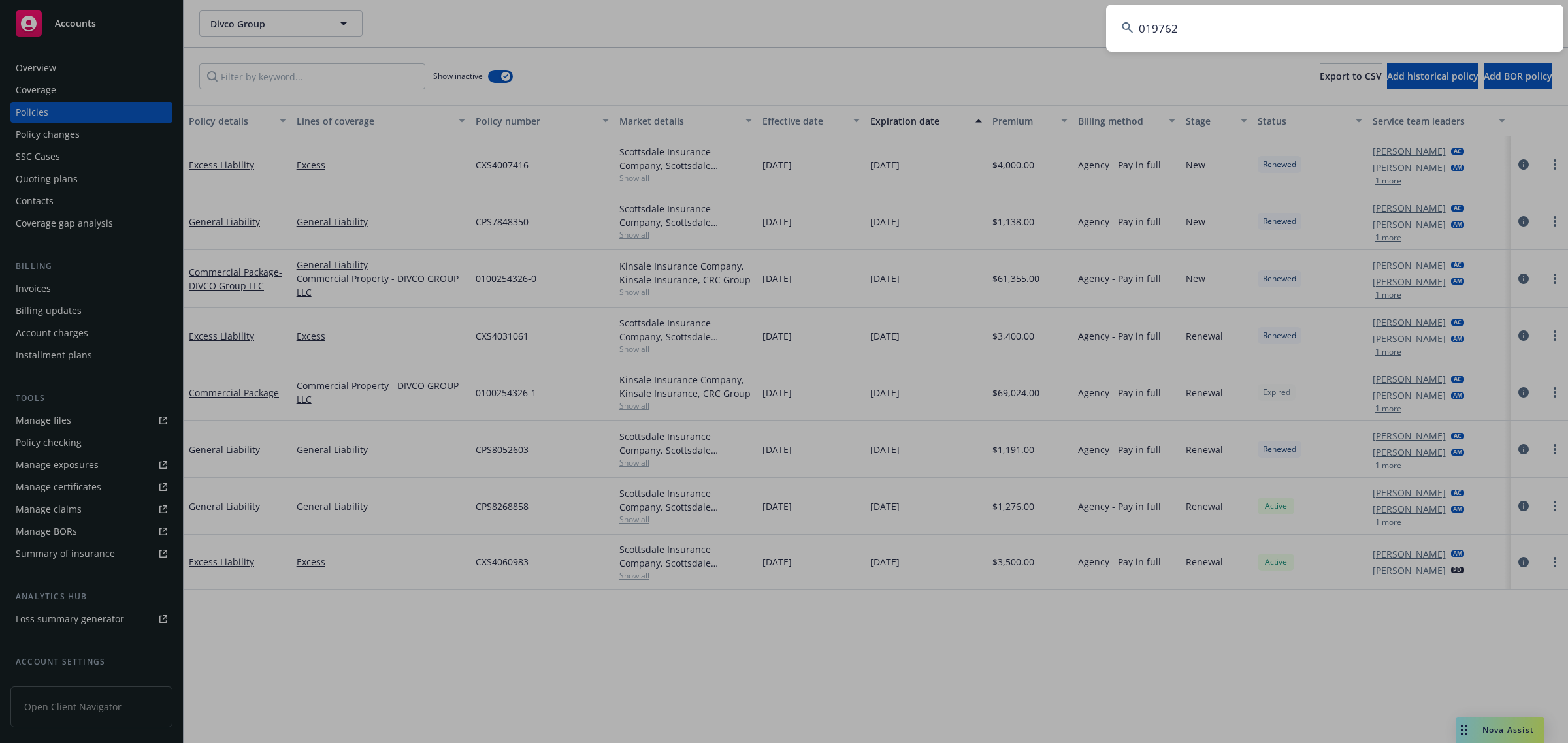
click at [1290, 36] on input "019762" at bounding box center [1334, 28] width 457 height 47
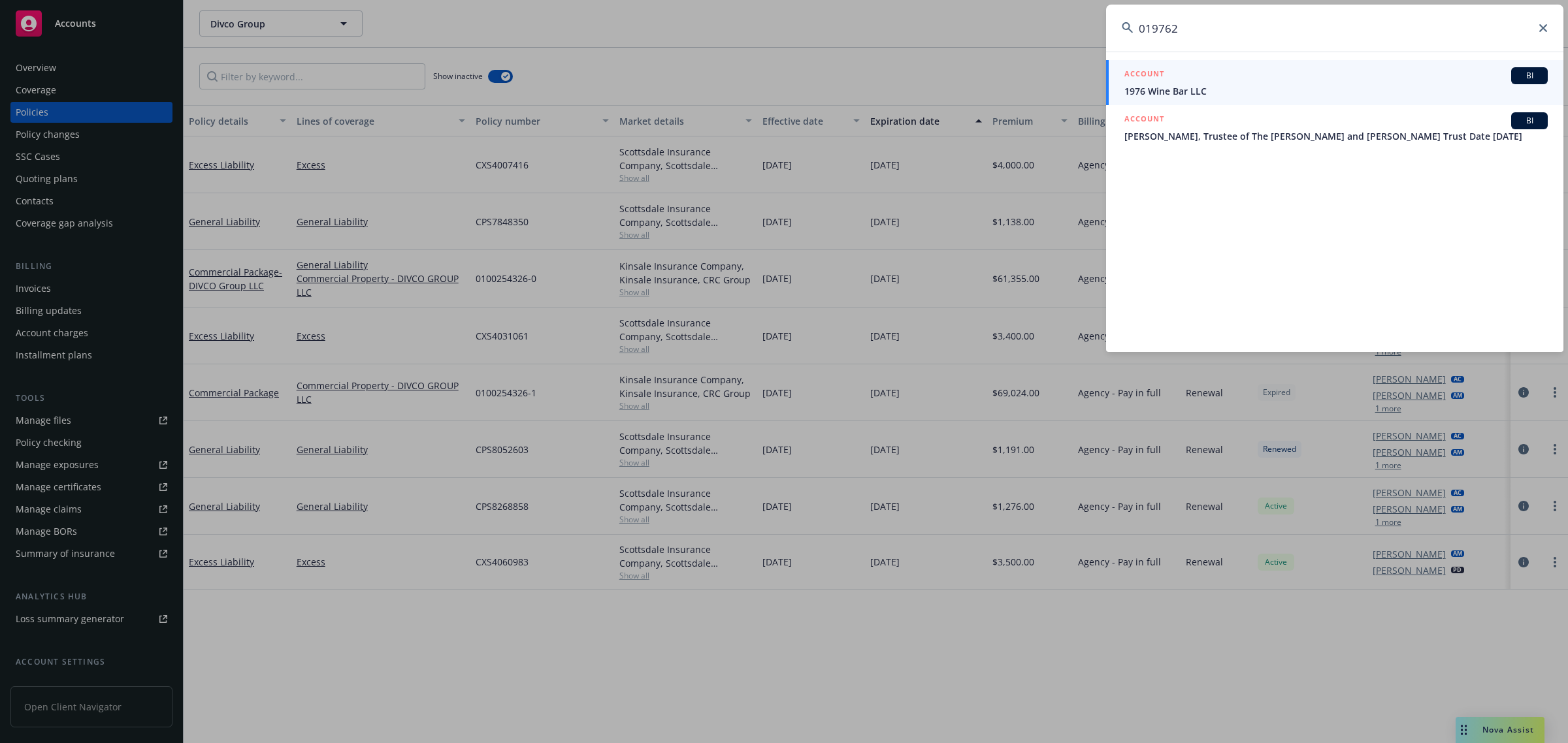
type input "019762"
click at [1219, 93] on span "1976 Wine Bar LLC" at bounding box center [1335, 91] width 423 height 14
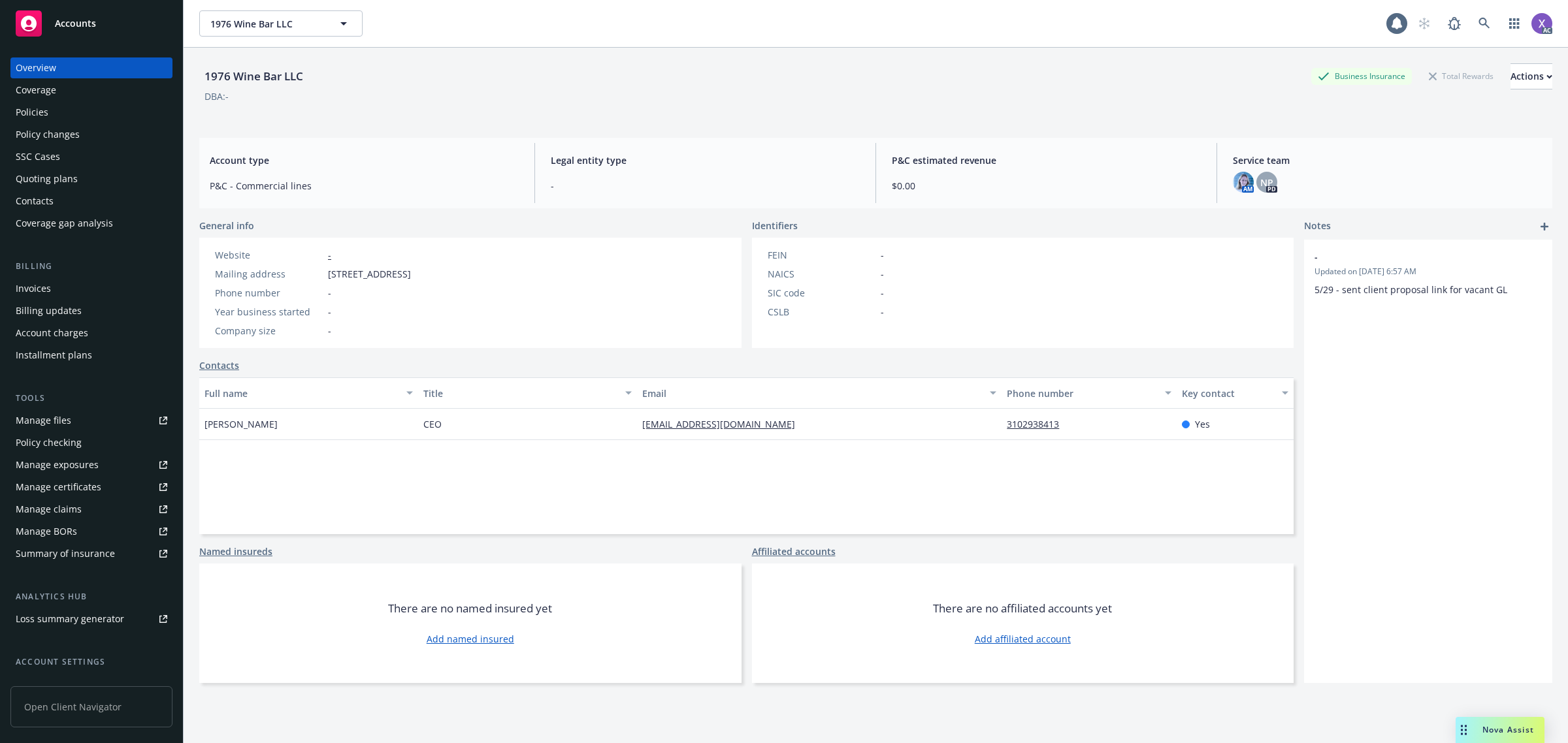
click at [54, 294] on div "Invoices" at bounding box center [91, 288] width 151 height 21
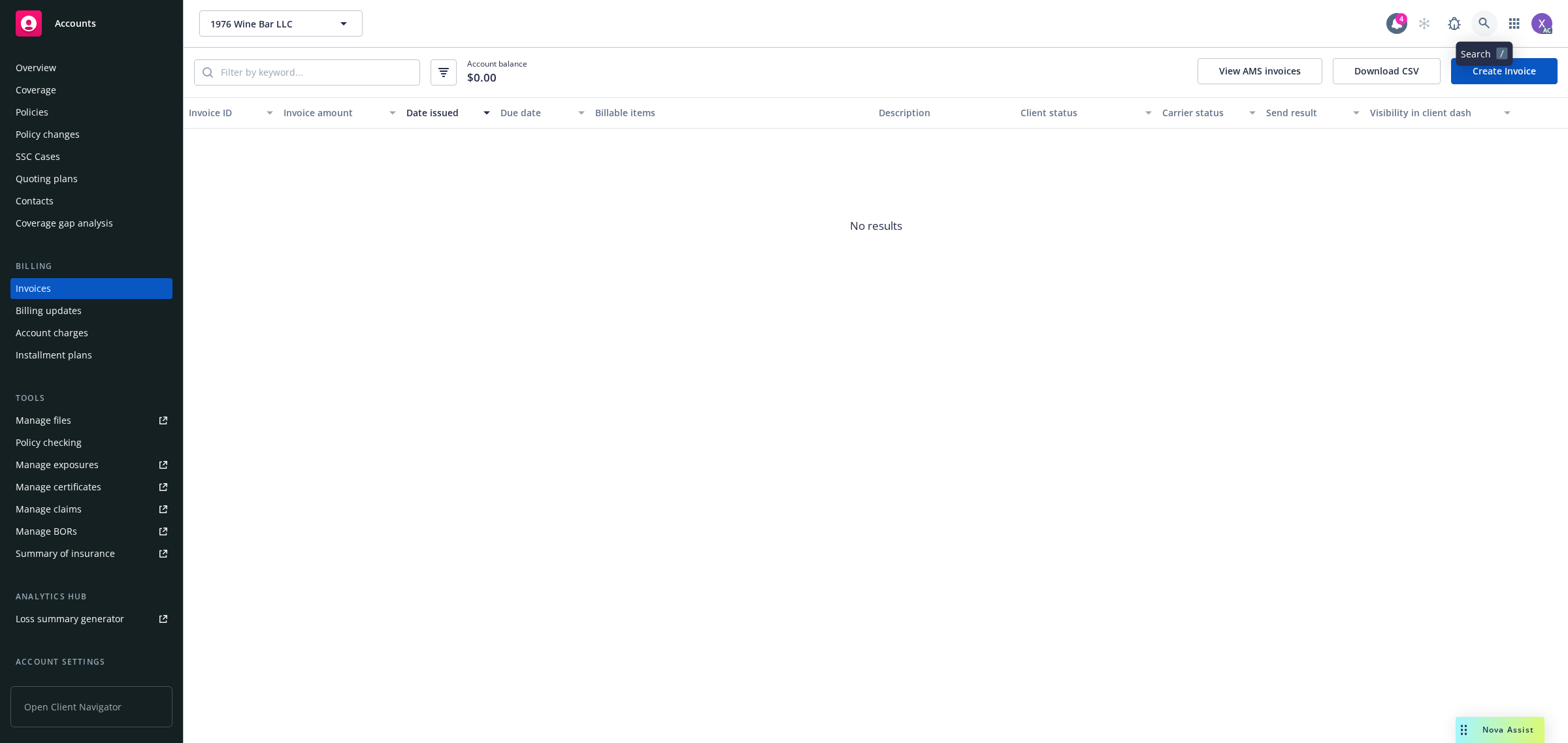
click at [1481, 26] on icon at bounding box center [1484, 24] width 11 height 11
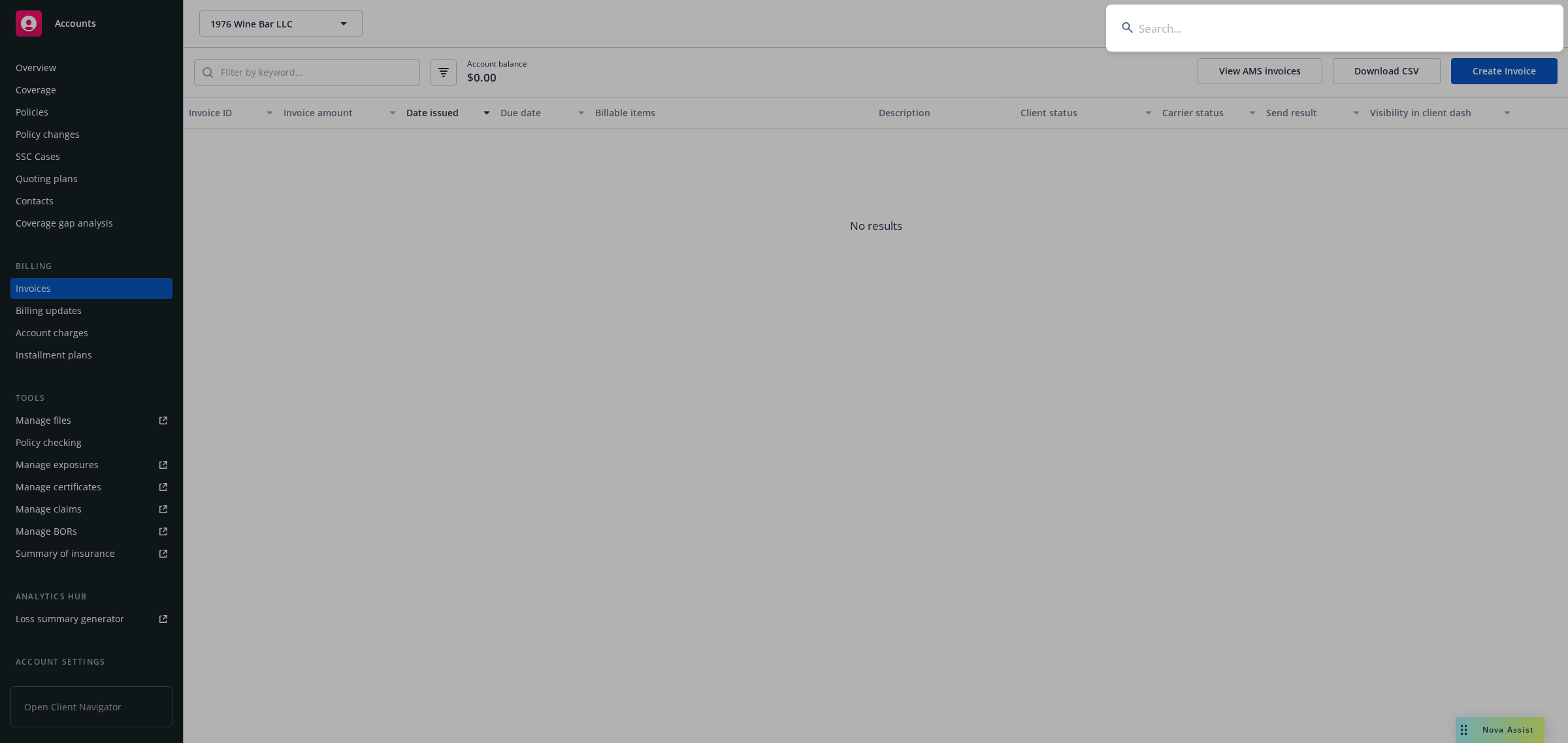
type input "019762427"
click at [1288, 34] on input "019762427" at bounding box center [1334, 28] width 457 height 47
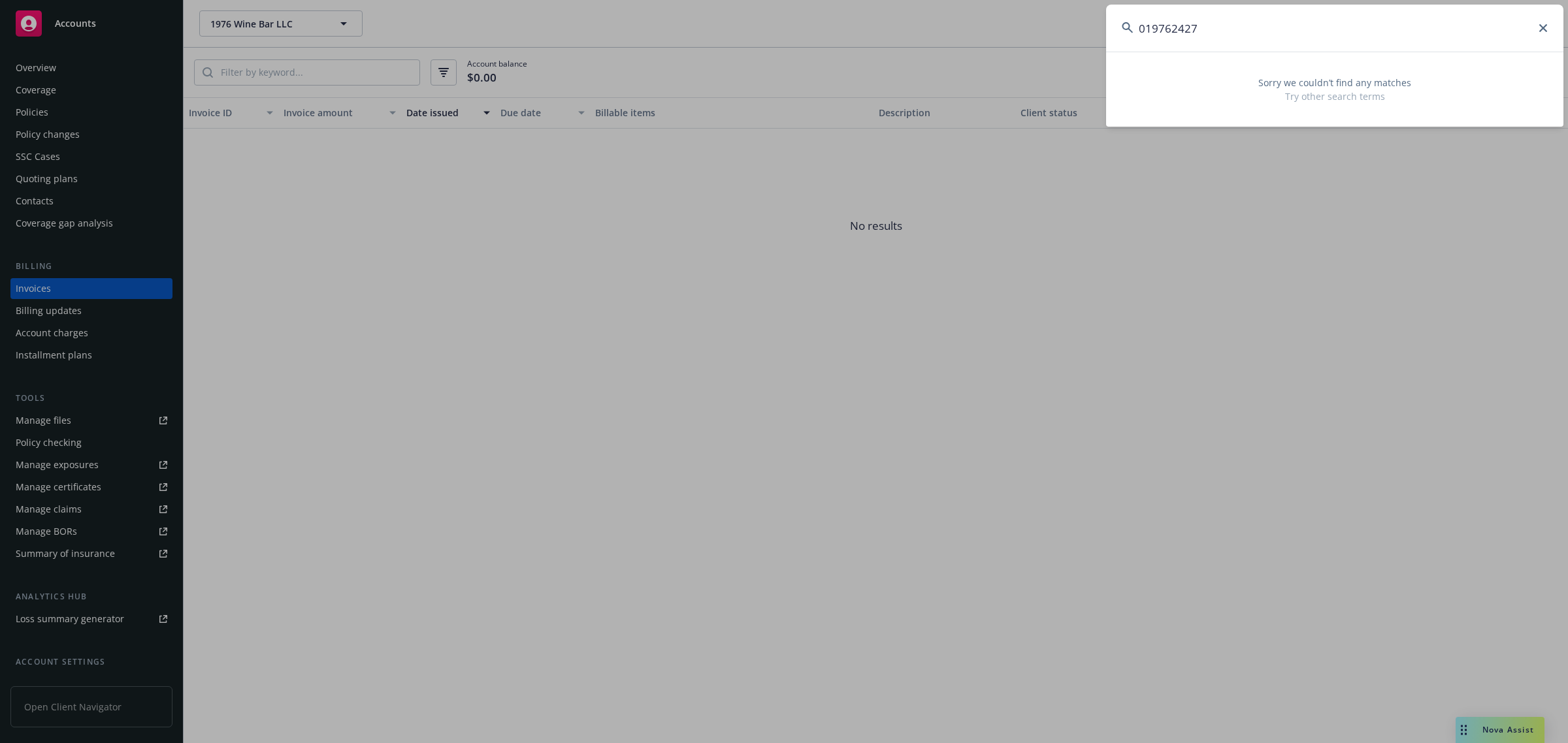
drag, startPoint x: 1256, startPoint y: 239, endPoint x: 1246, endPoint y: 243, distance: 10.8
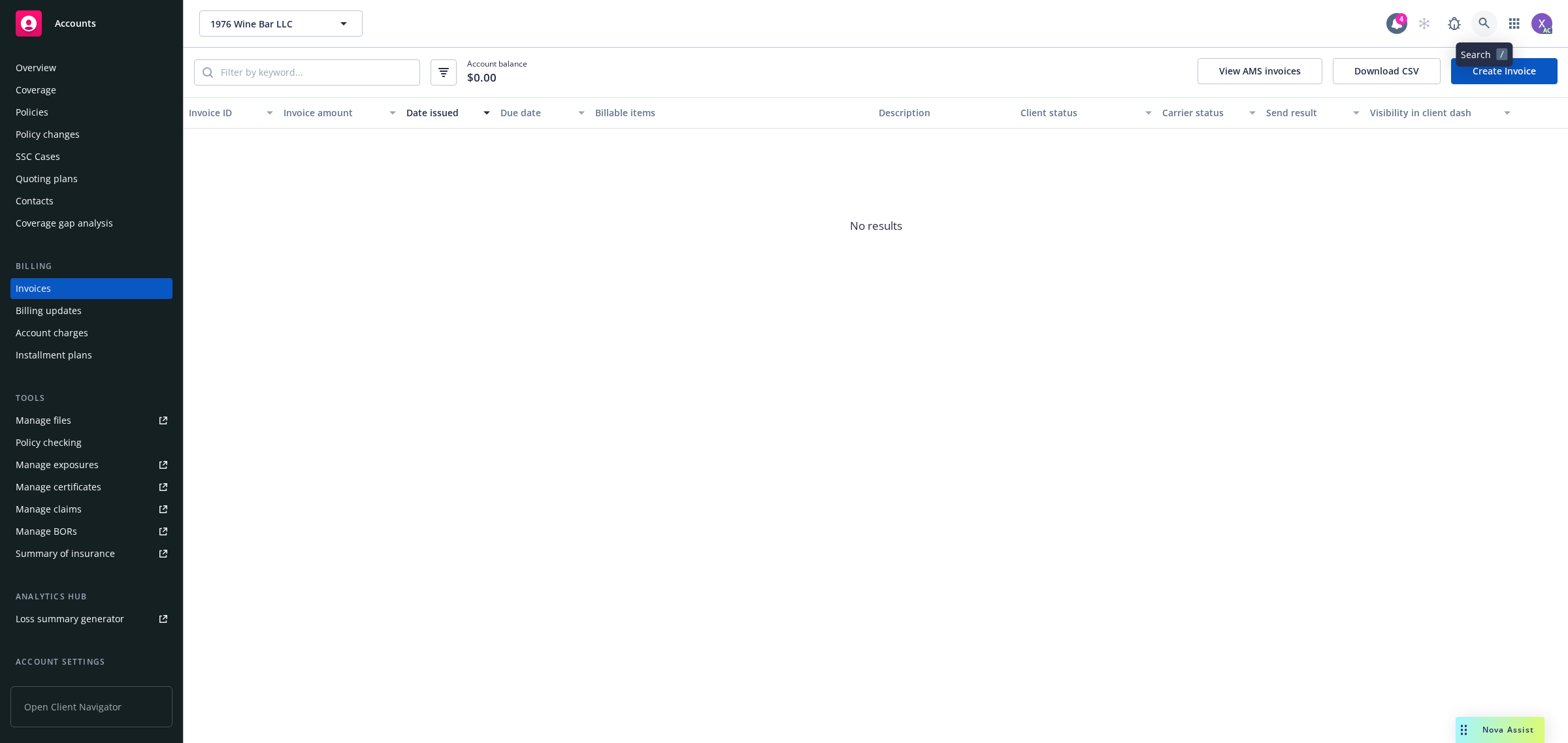
click at [1476, 20] on link at bounding box center [1484, 24] width 26 height 26
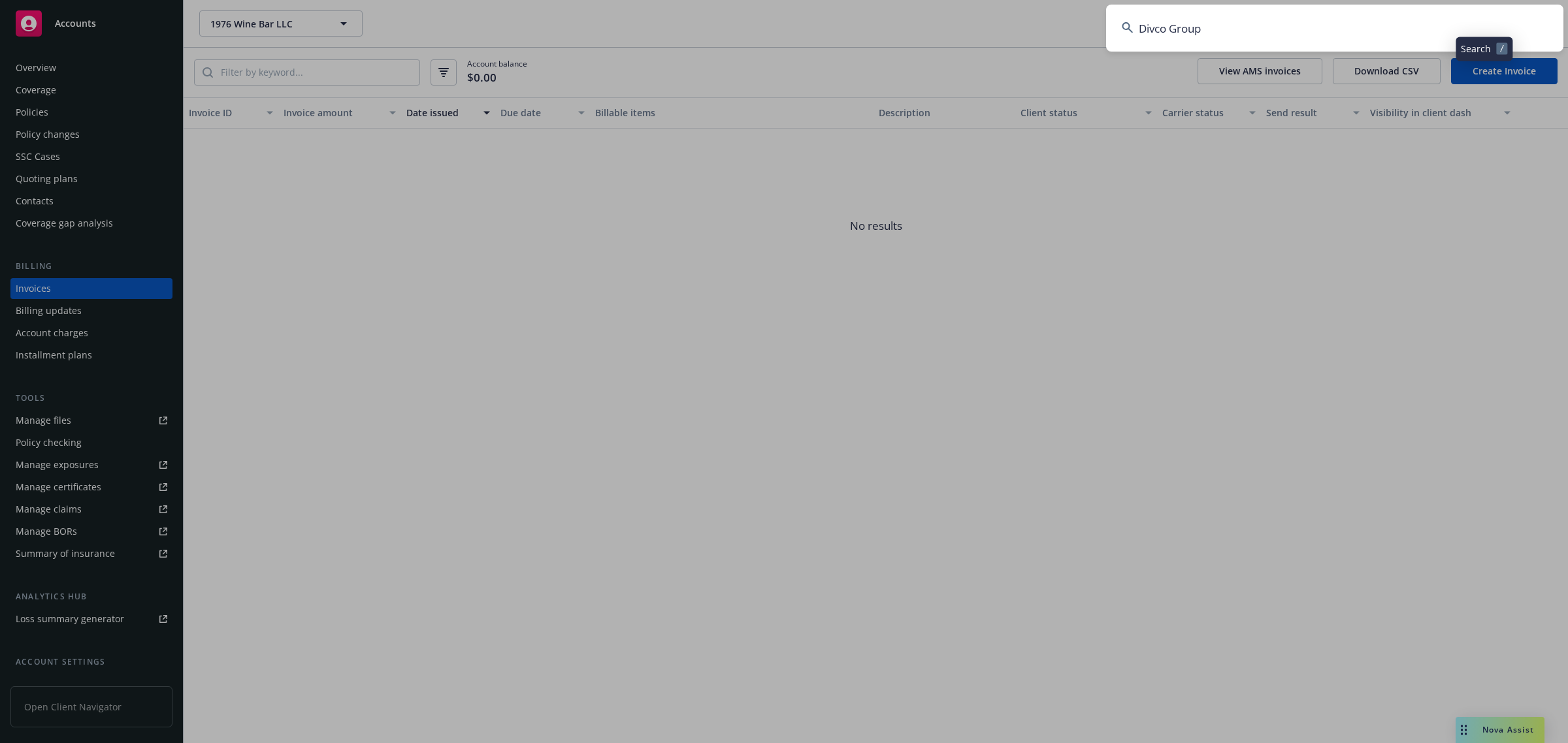
click at [1255, 36] on input "Divco Group" at bounding box center [1334, 28] width 457 height 47
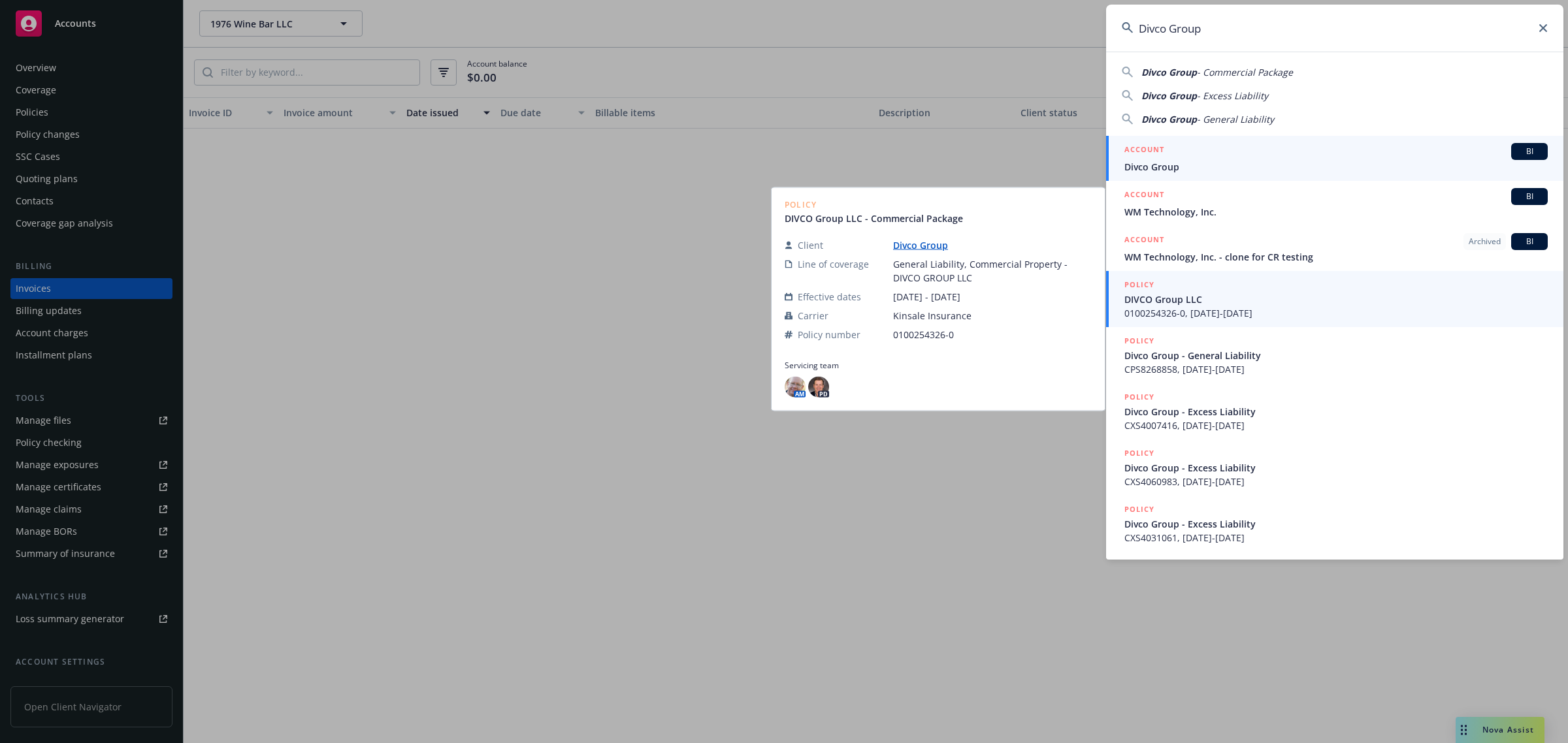
type input "Divco Group"
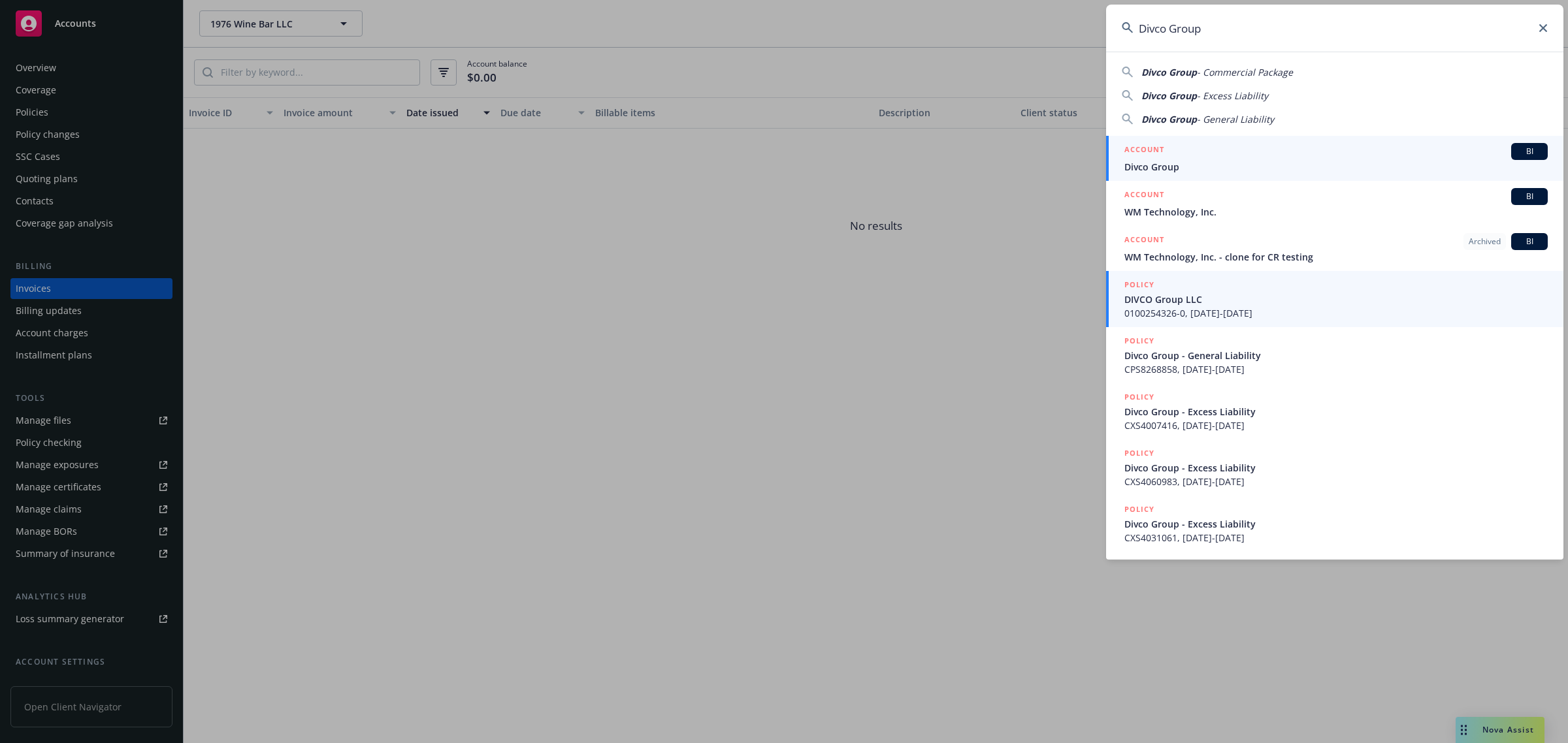
click at [1193, 163] on span "Divco Group" at bounding box center [1335, 166] width 423 height 14
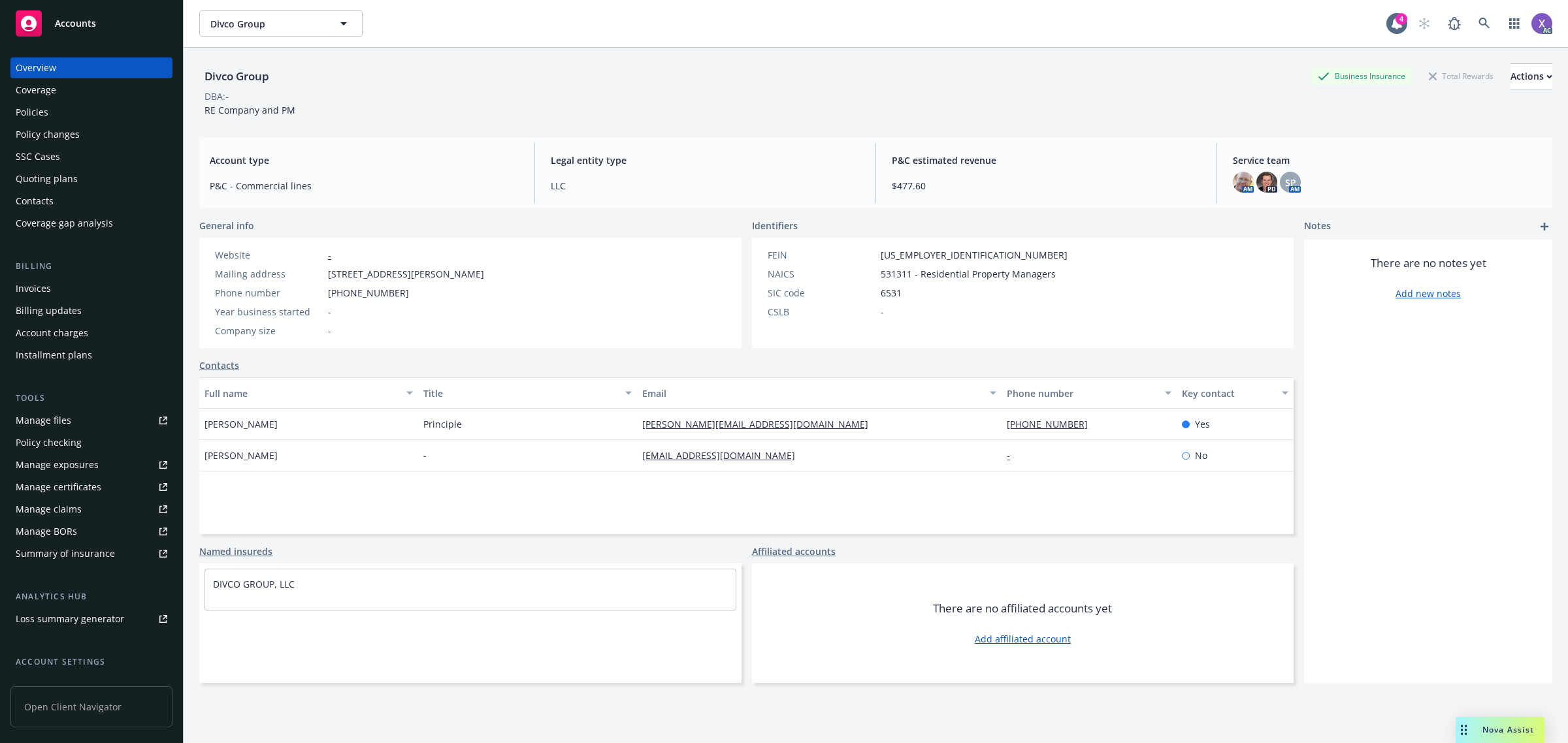
click at [63, 421] on div "Manage files" at bounding box center [44, 420] width 56 height 21
click at [46, 290] on div "Invoices" at bounding box center [33, 288] width 35 height 21
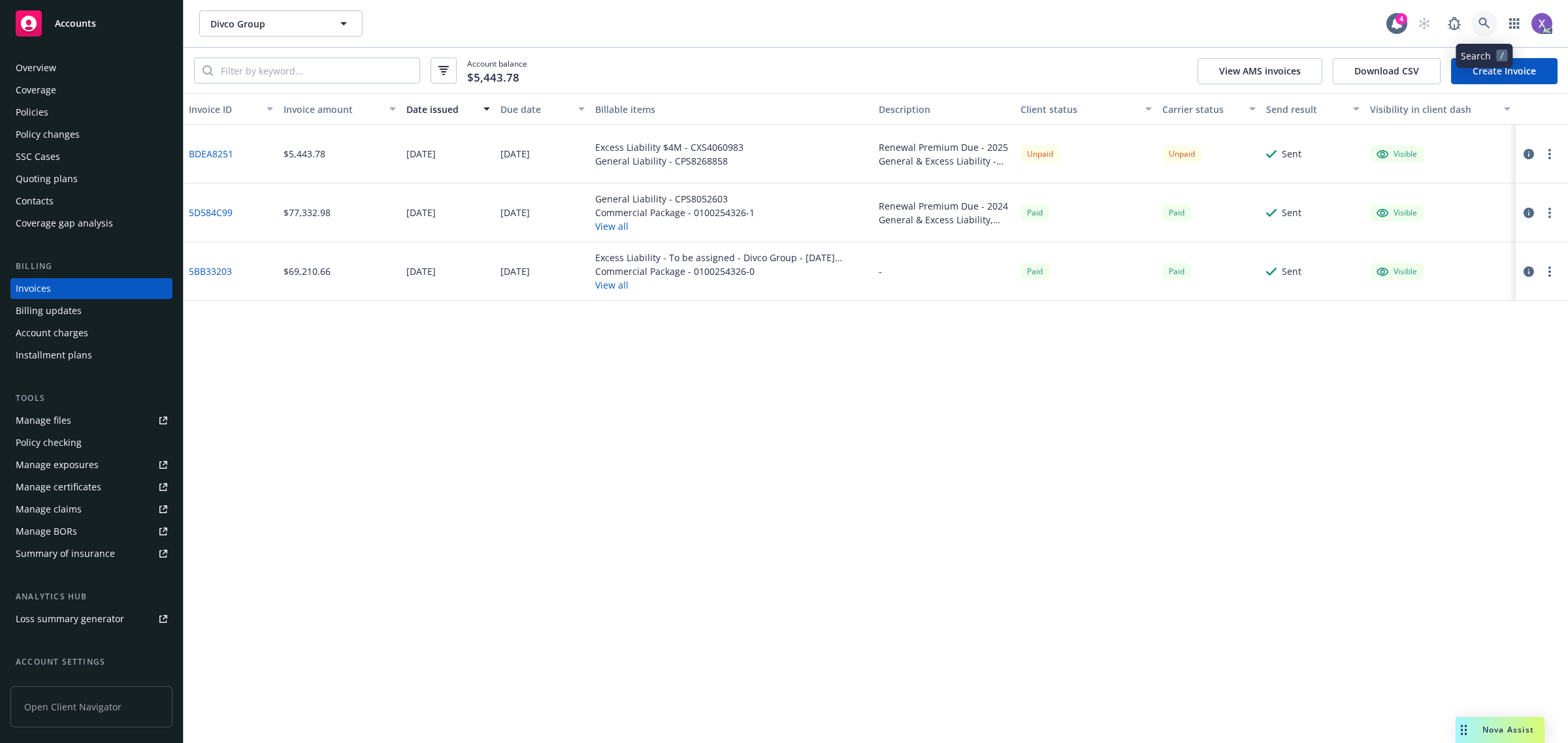
click at [1487, 25] on icon at bounding box center [1484, 24] width 11 height 11
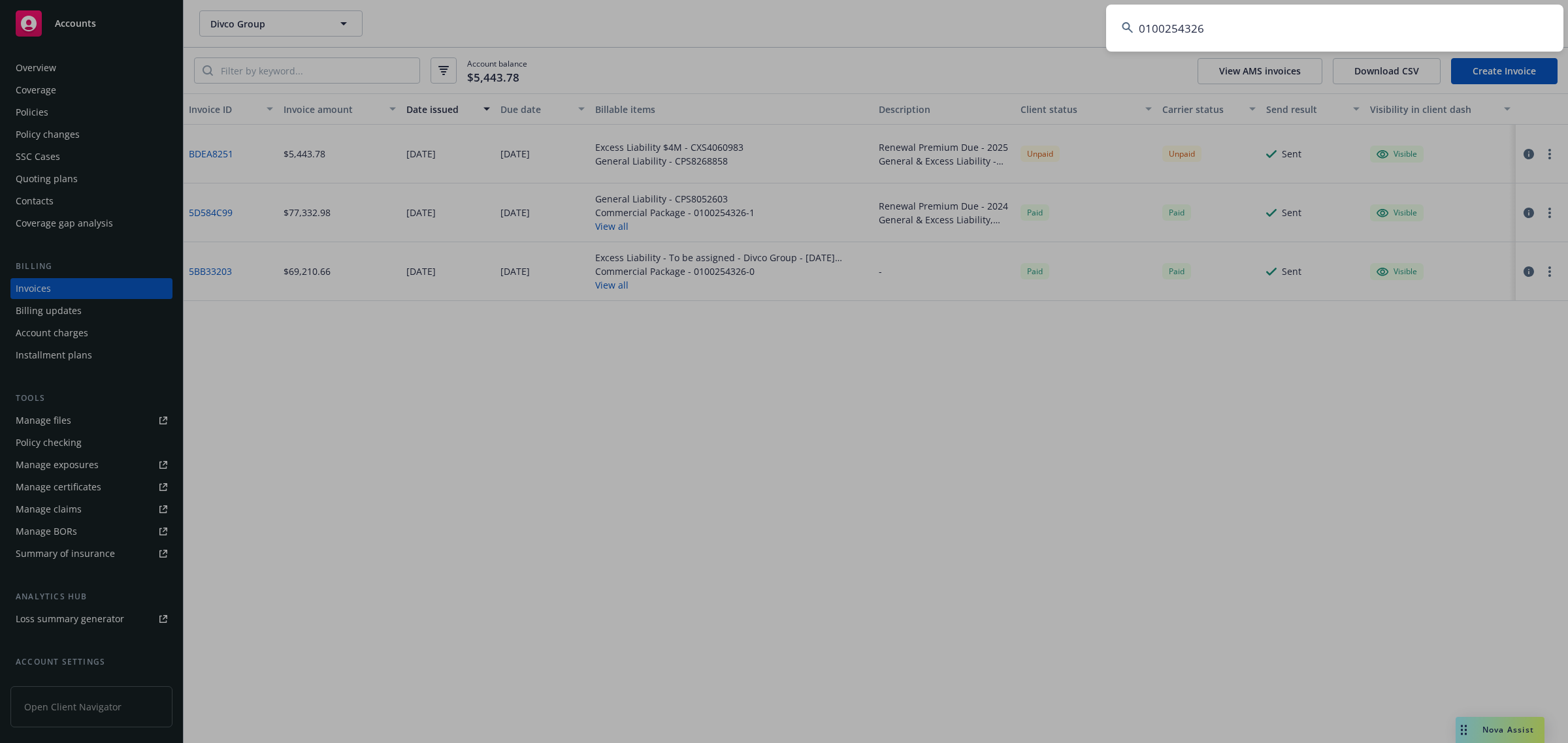
click at [1343, 27] on input "0100254326" at bounding box center [1334, 28] width 457 height 47
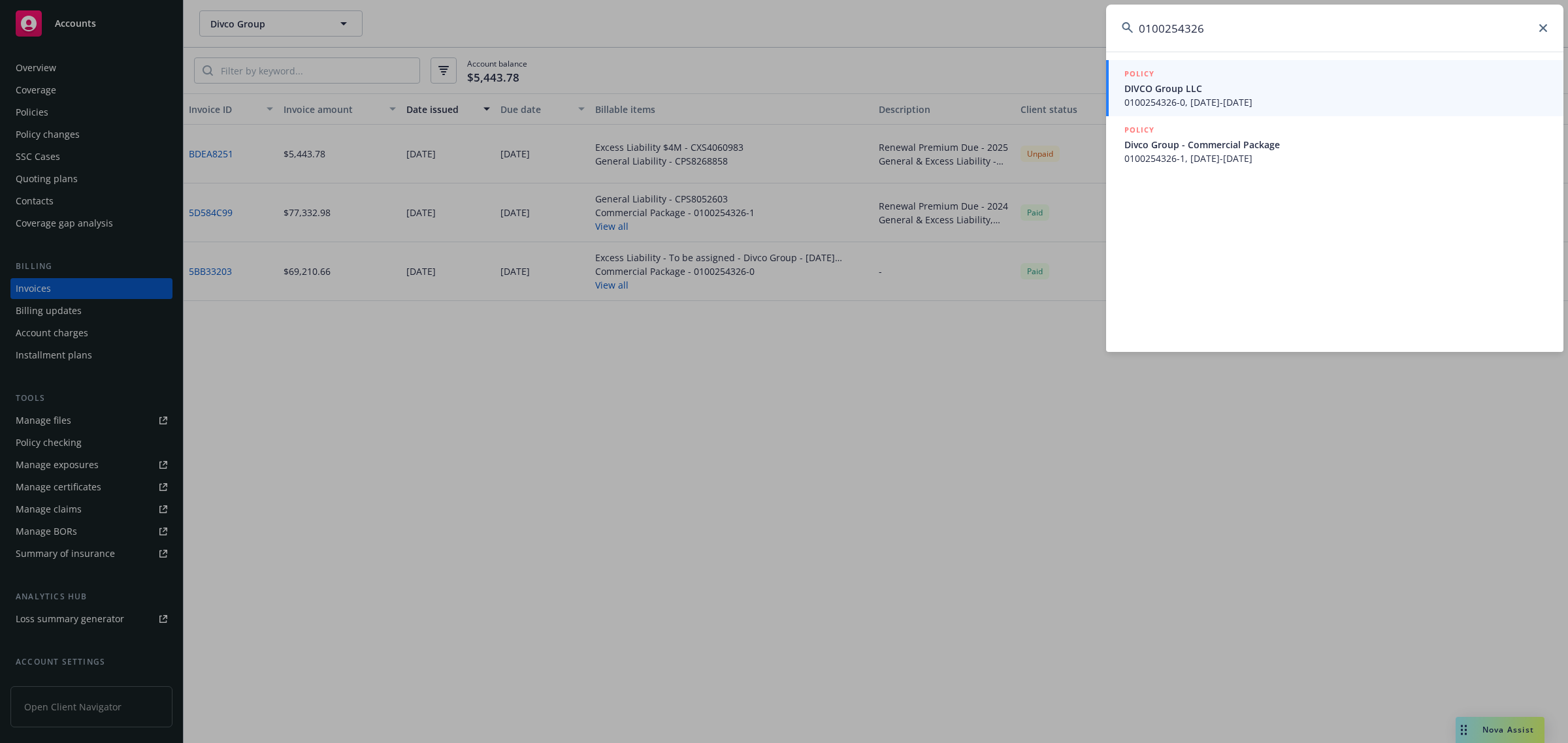
type input "0100254326"
click at [1223, 105] on span "0100254326-0, [DATE]-[DATE]" at bounding box center [1335, 102] width 423 height 14
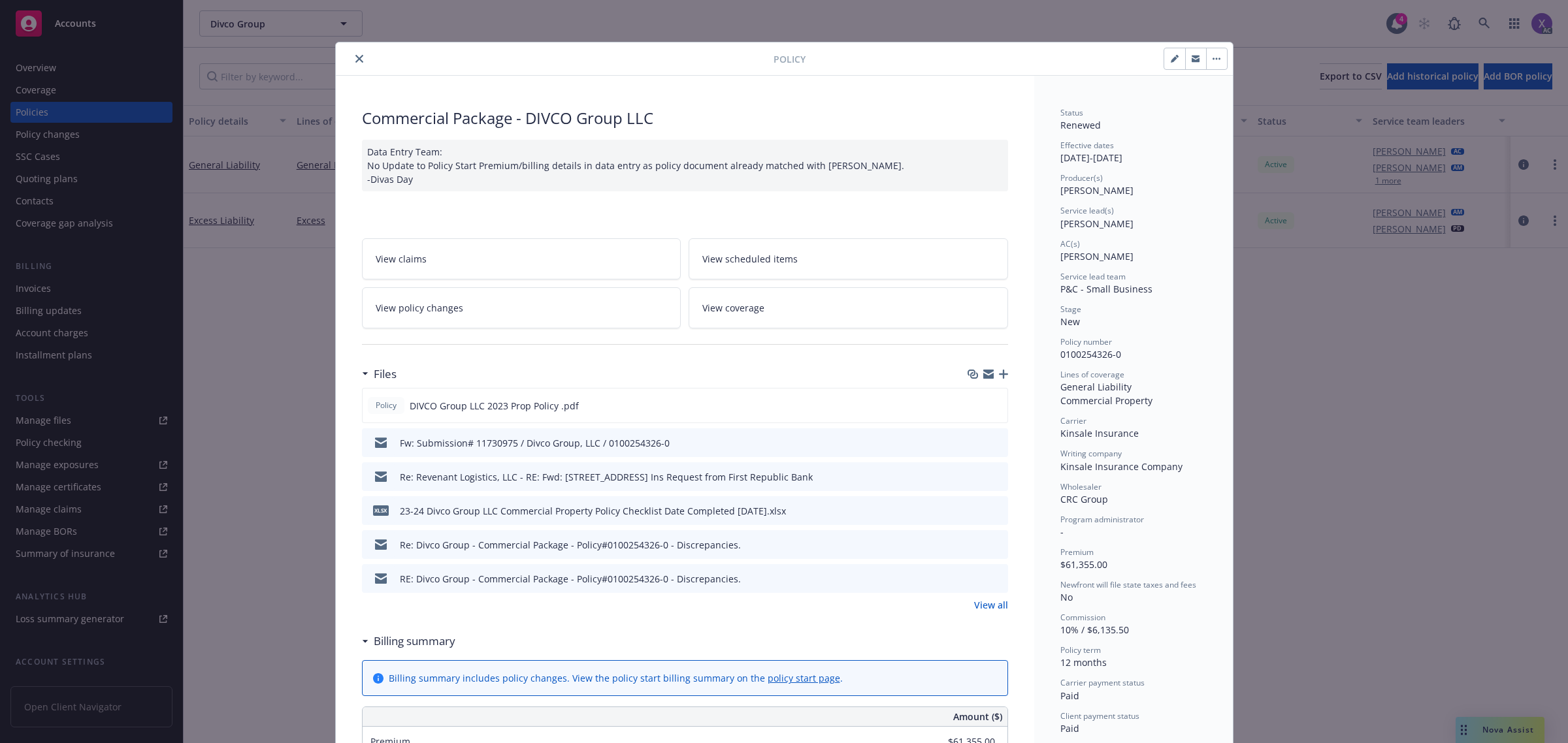
click at [355, 57] on icon "close" at bounding box center [359, 58] width 8 height 8
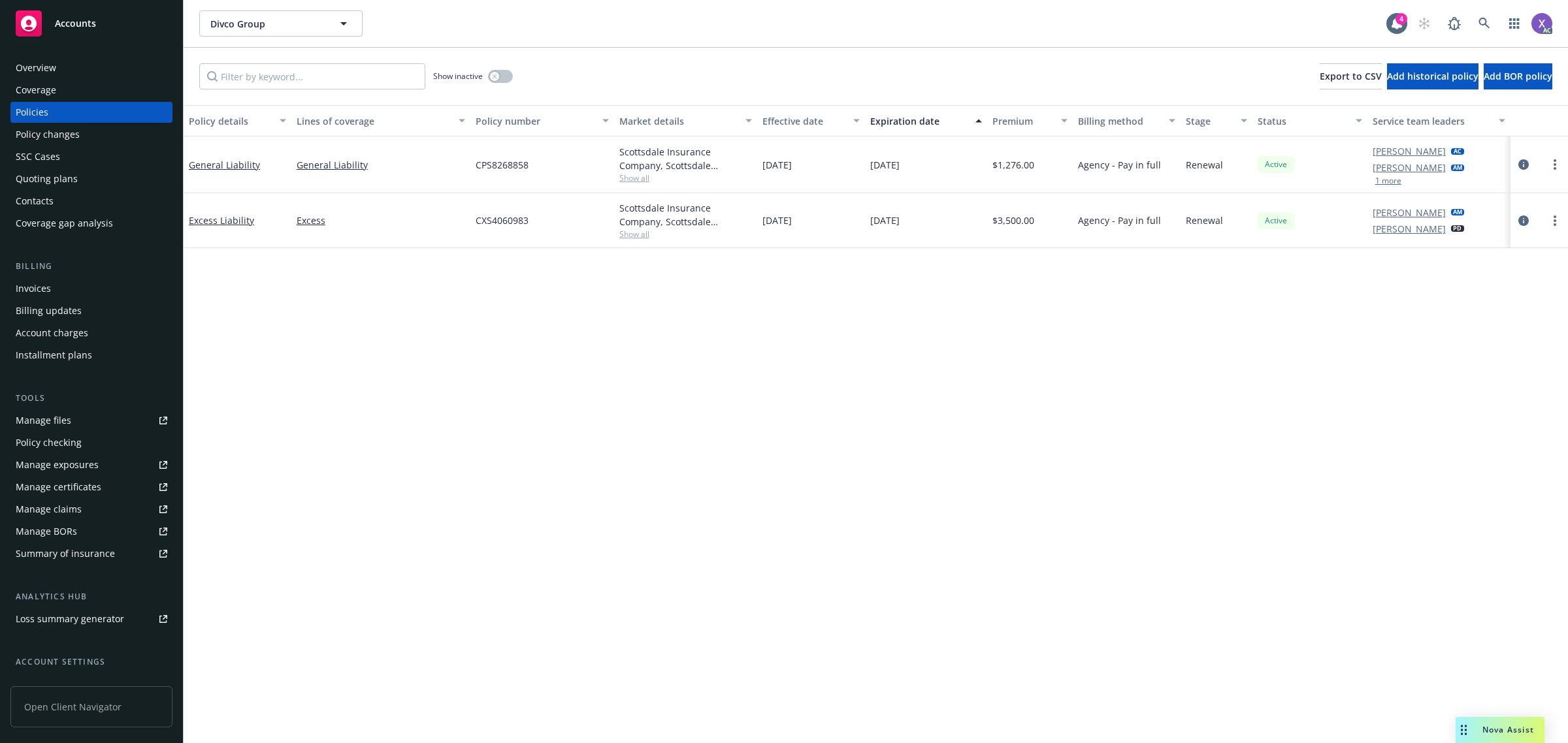
click at [43, 288] on div "Invoices" at bounding box center [33, 288] width 35 height 21
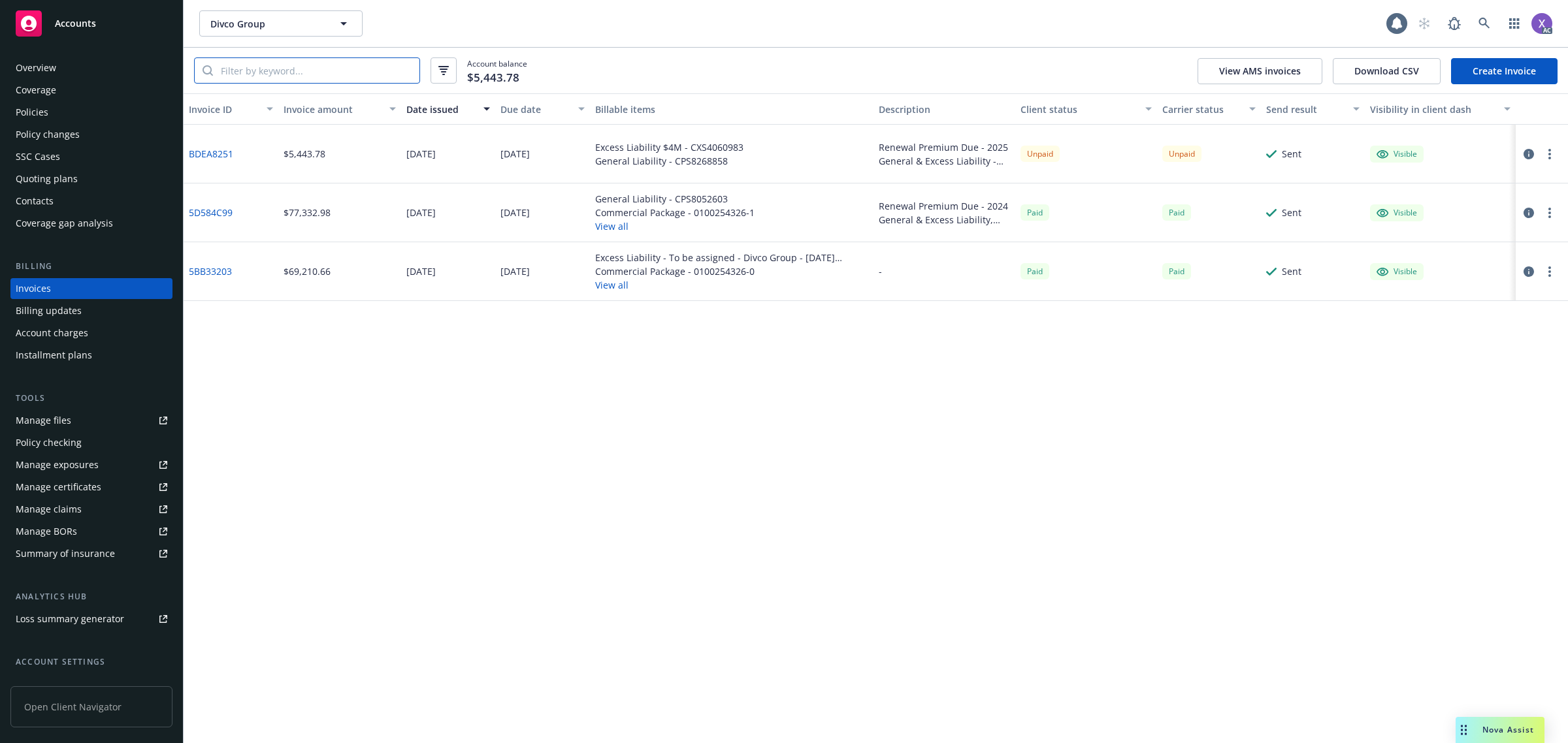
click at [268, 75] on input "search" at bounding box center [315, 70] width 206 height 25
paste input "0100254326"
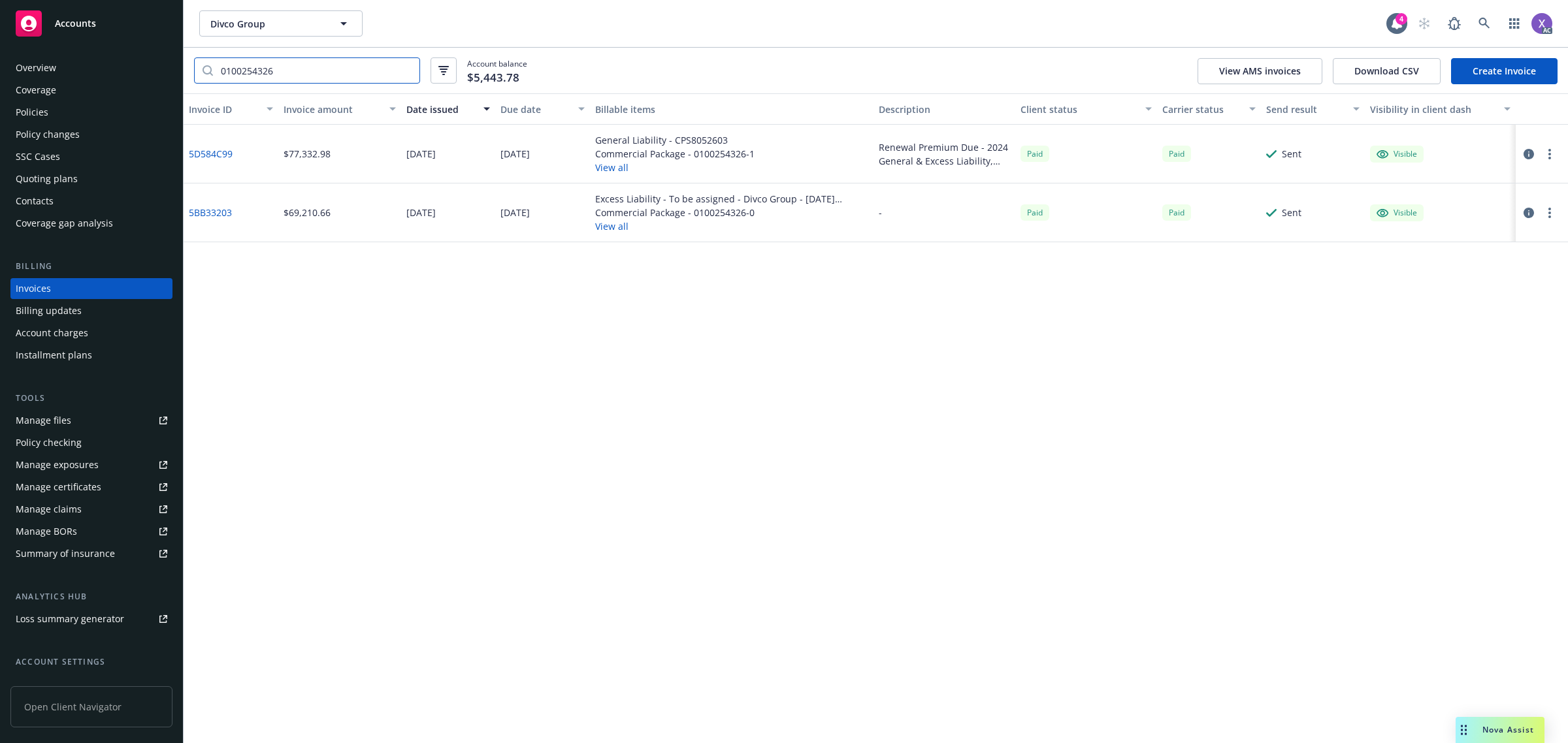
type input "0100254326"
click at [43, 112] on div "Policies" at bounding box center [32, 112] width 33 height 21
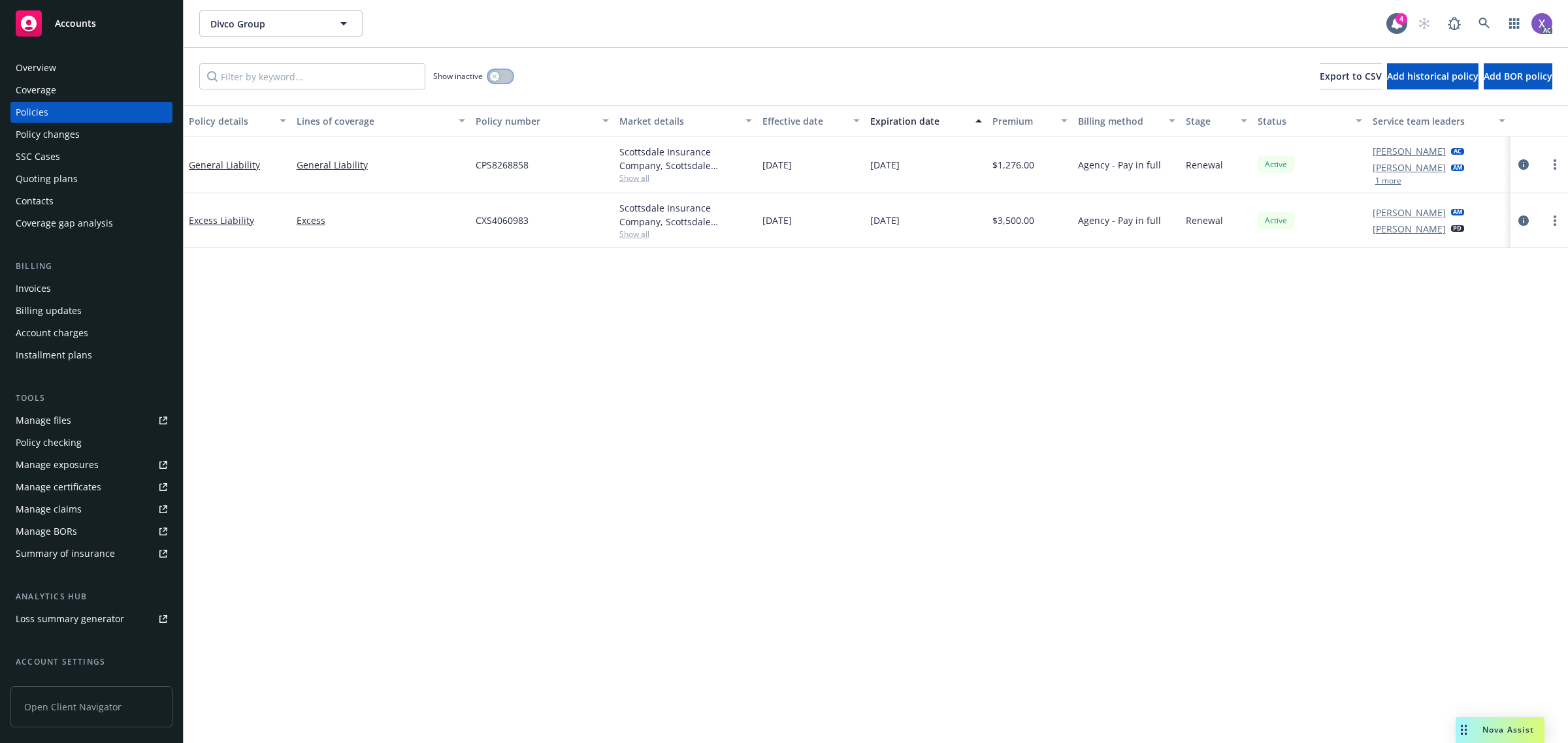
click at [506, 75] on button "button" at bounding box center [500, 76] width 25 height 13
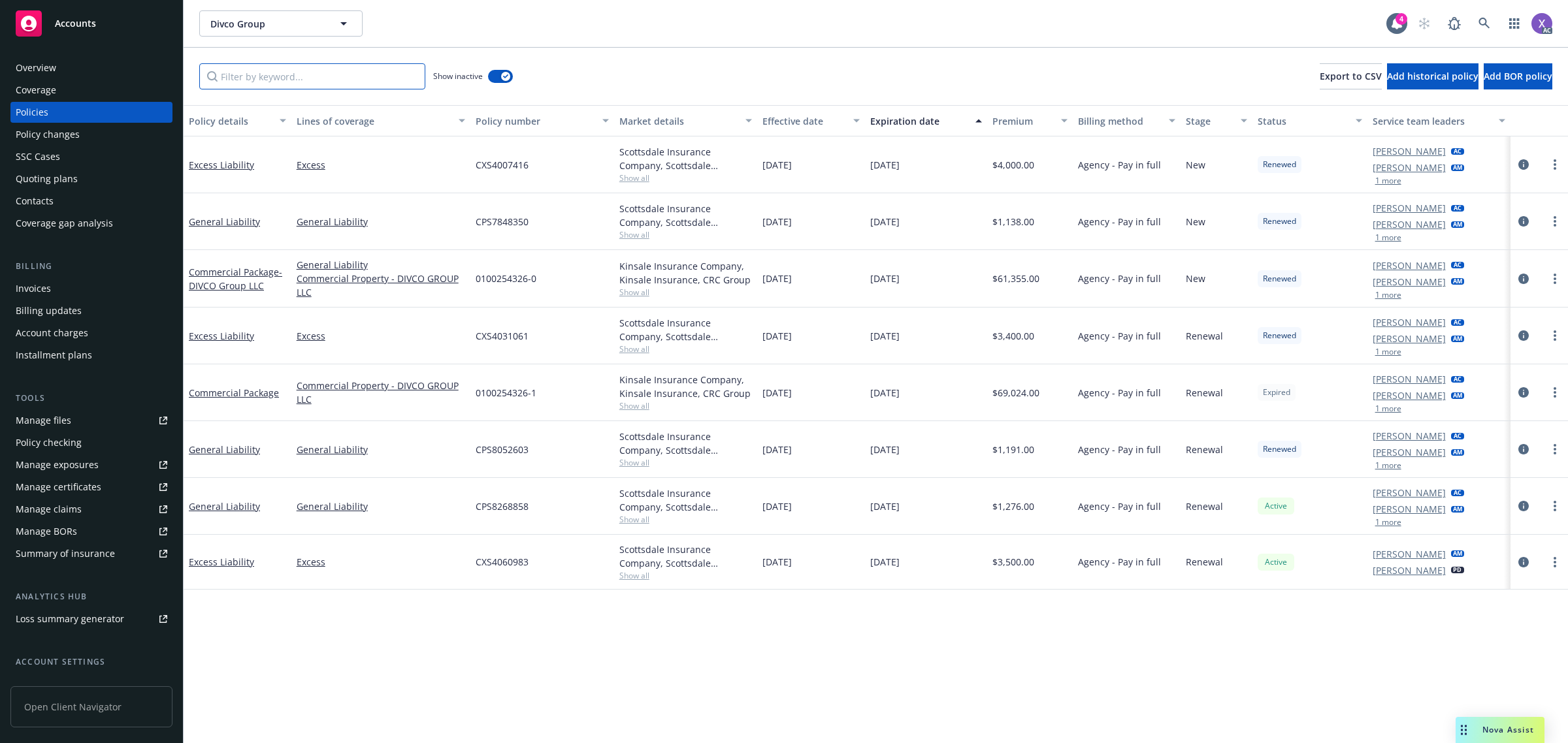
click at [265, 76] on input "Filter by keyword..." at bounding box center [312, 76] width 226 height 26
paste input "0100254326"
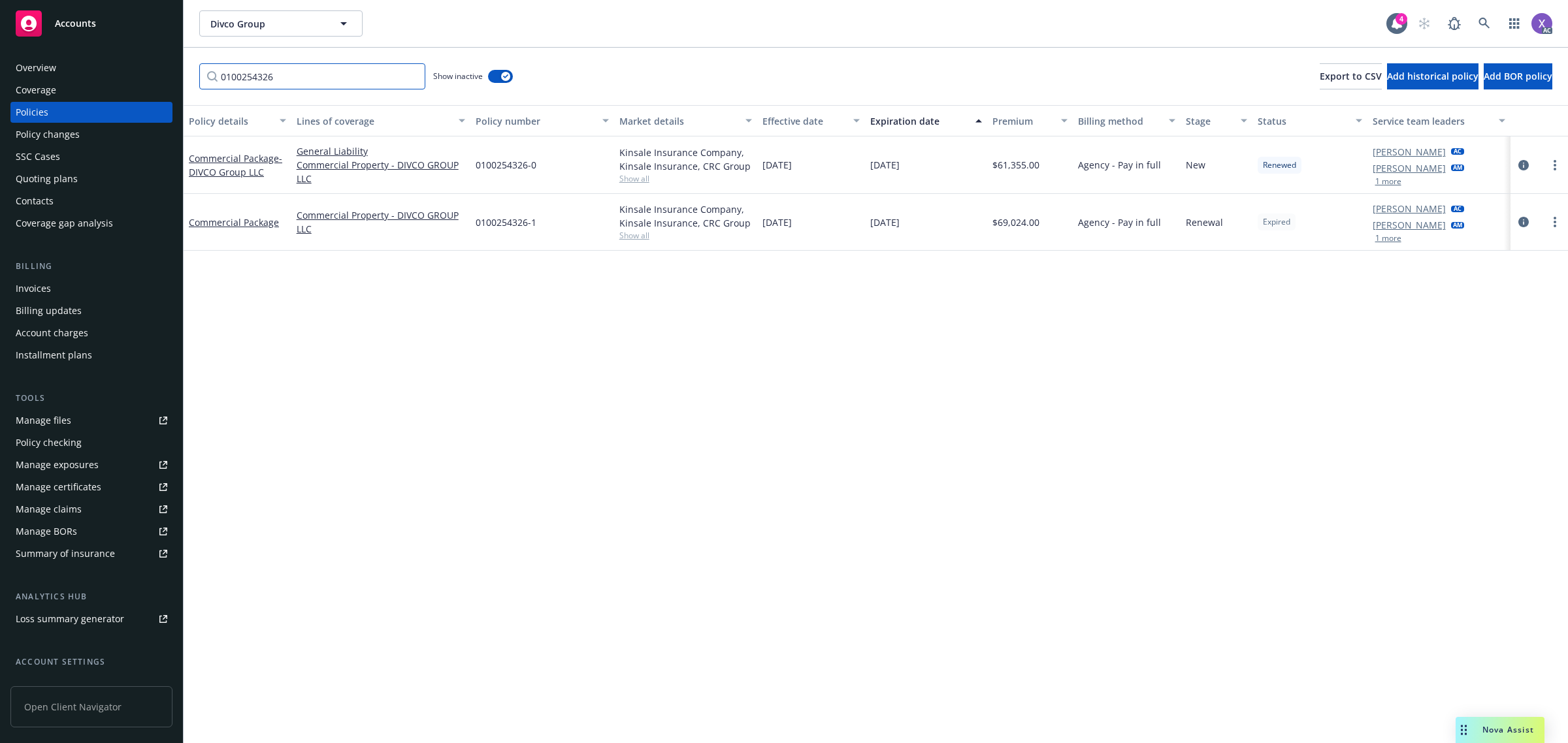
type input "0100254326"
click at [1484, 20] on icon at bounding box center [1484, 24] width 11 height 11
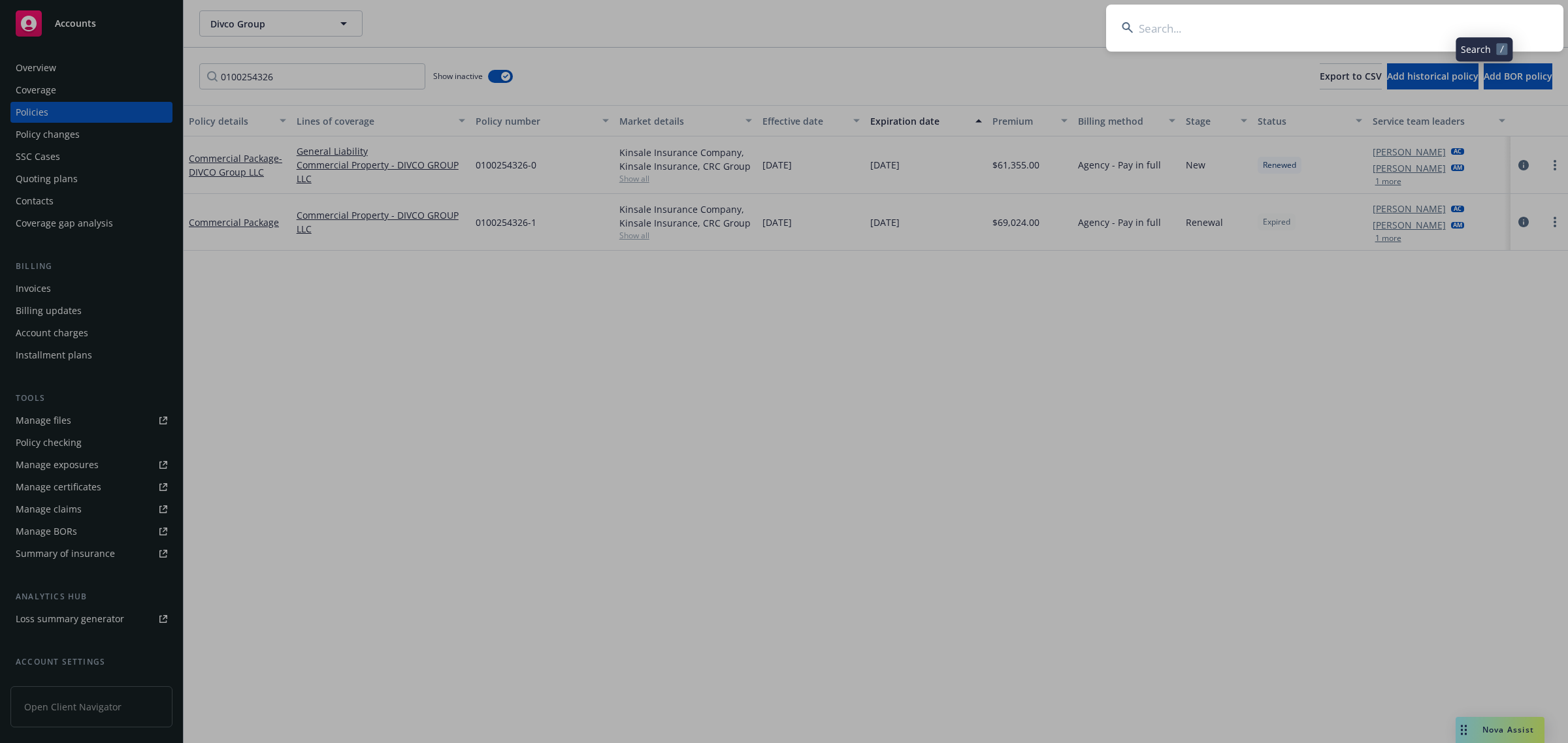
click at [1354, 19] on input at bounding box center [1334, 28] width 457 height 47
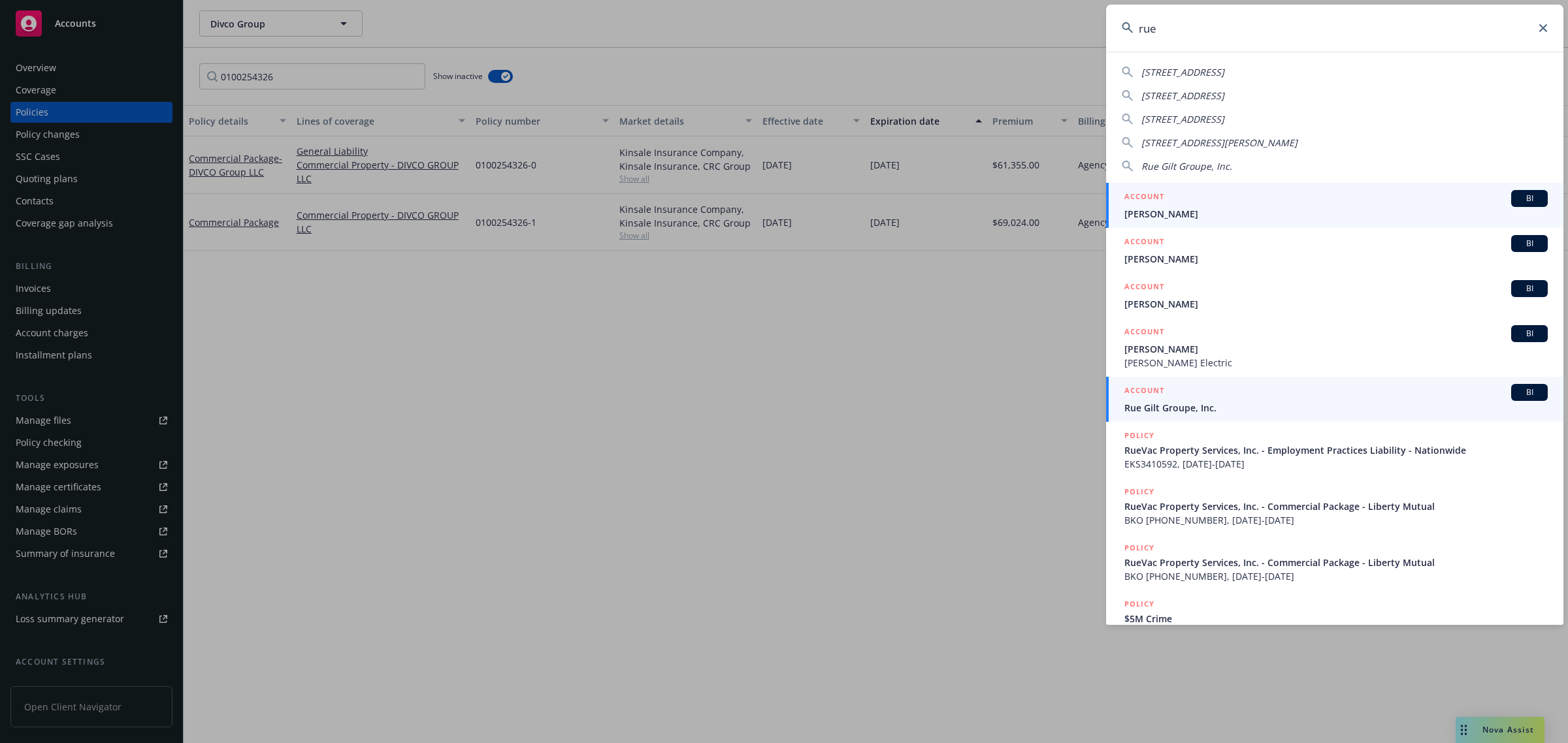
type input "rue"
click at [1178, 399] on div "ACCOUNT BI" at bounding box center [1335, 392] width 423 height 17
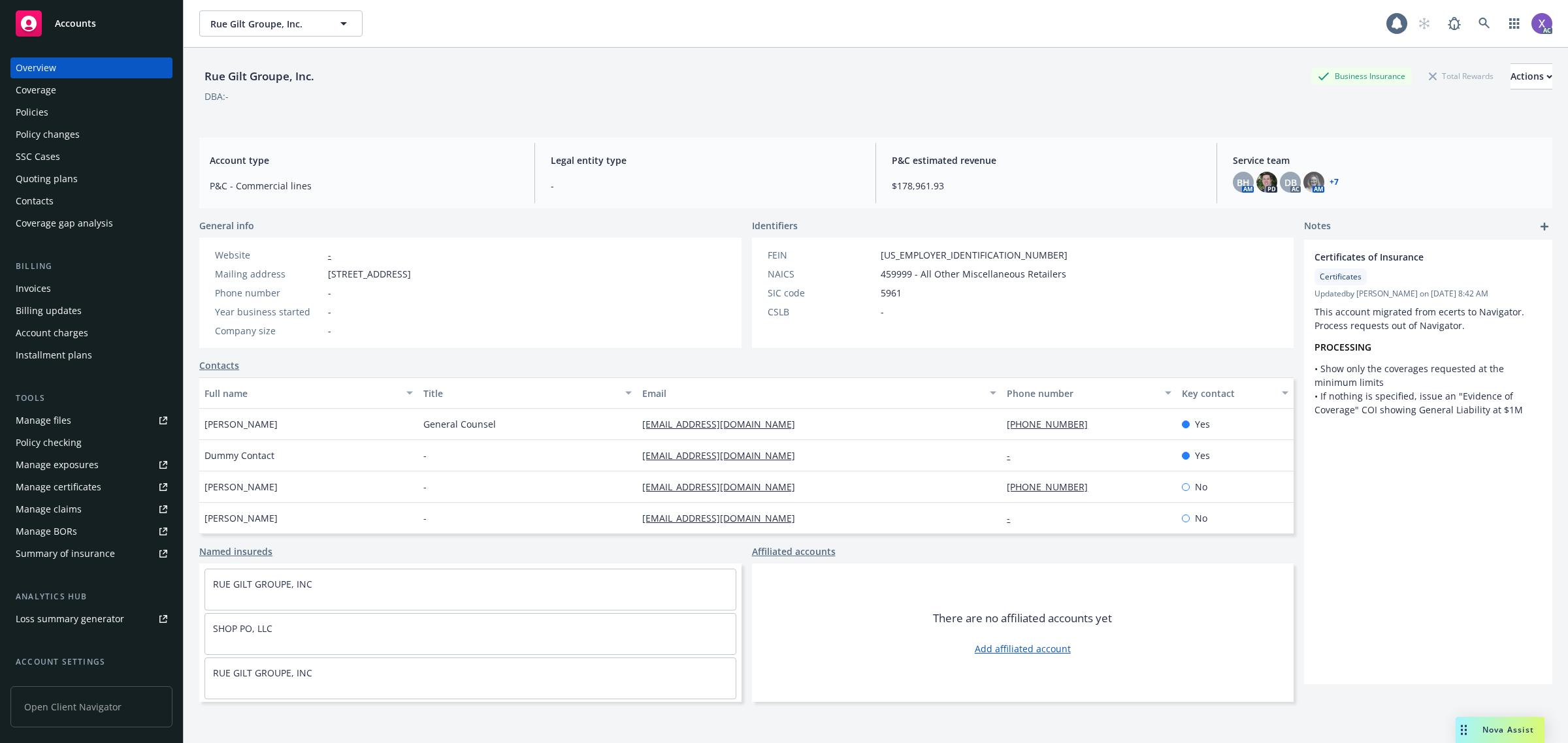
click at [44, 285] on div "Invoices" at bounding box center [33, 288] width 35 height 21
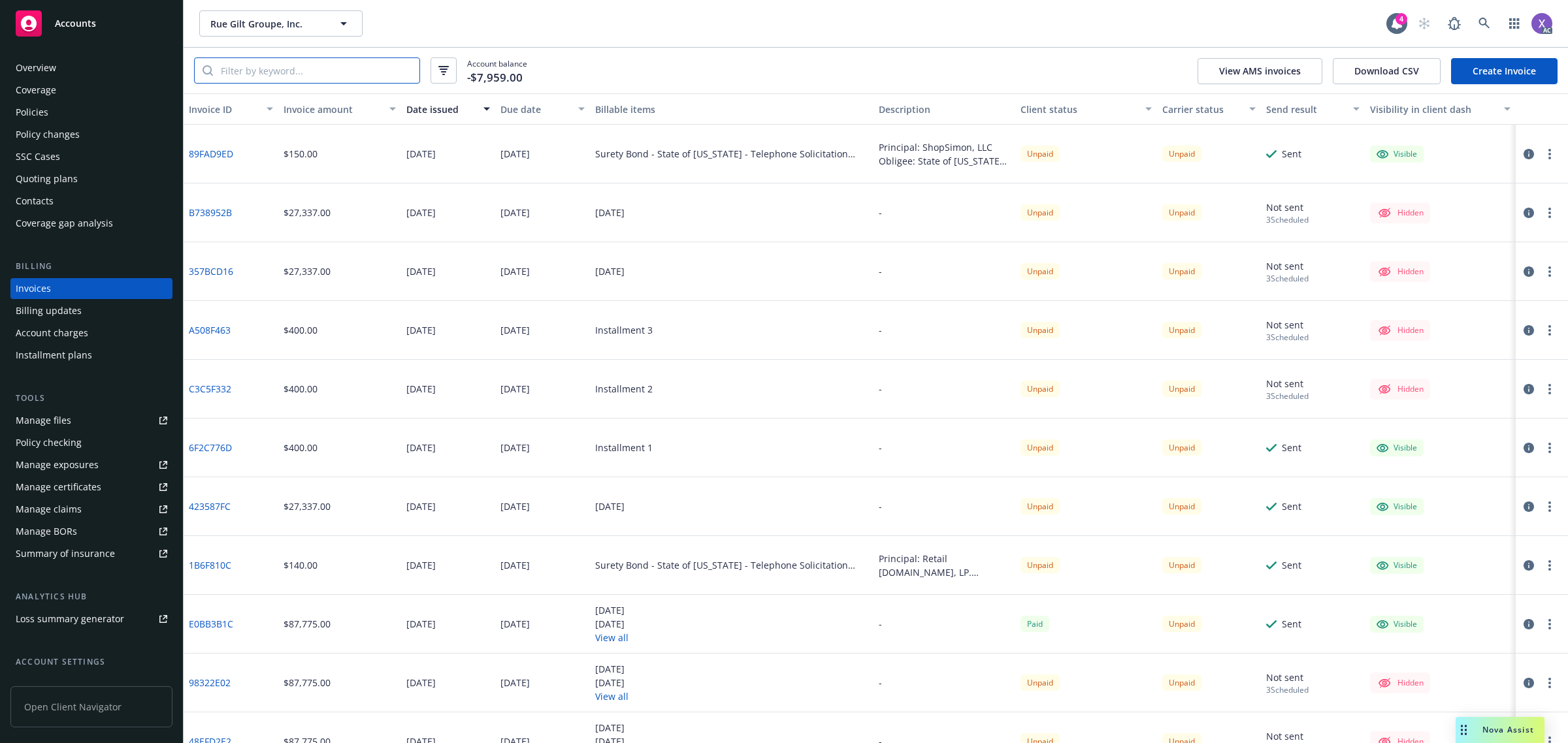
click at [305, 62] on input "search" at bounding box center [315, 70] width 206 height 25
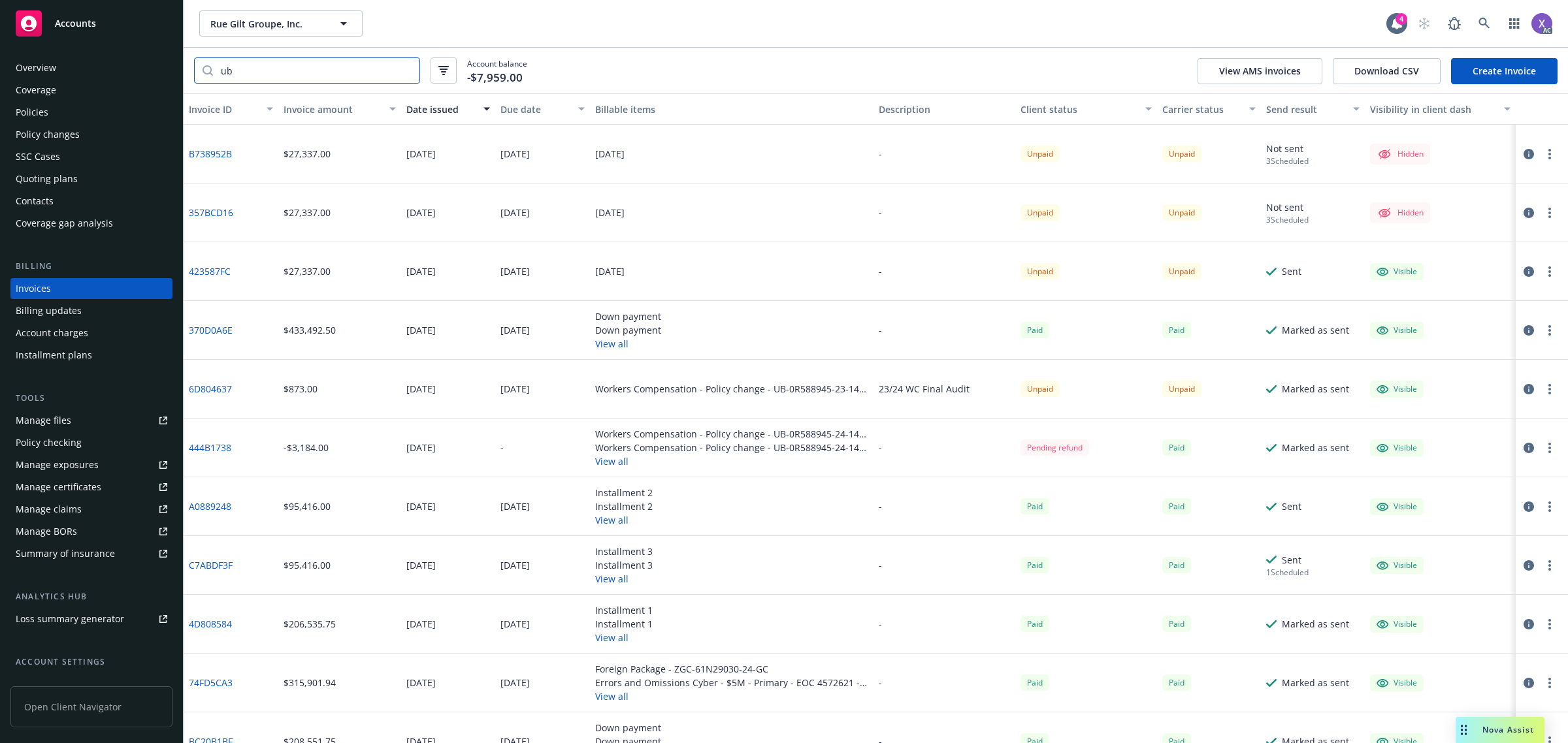
type input "ub"
click at [208, 452] on link "444B1738" at bounding box center [210, 447] width 43 height 14
